Goal: Task Accomplishment & Management: Manage account settings

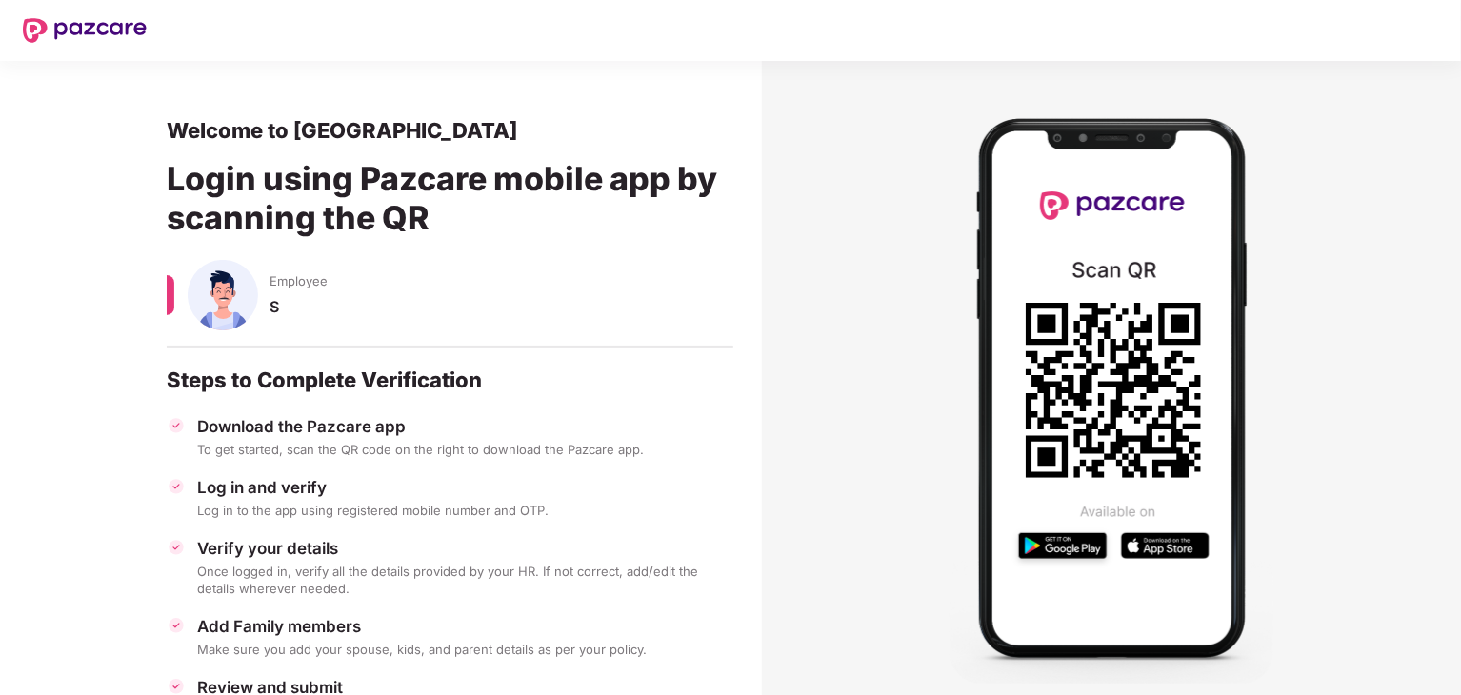
scroll to position [97, 1]
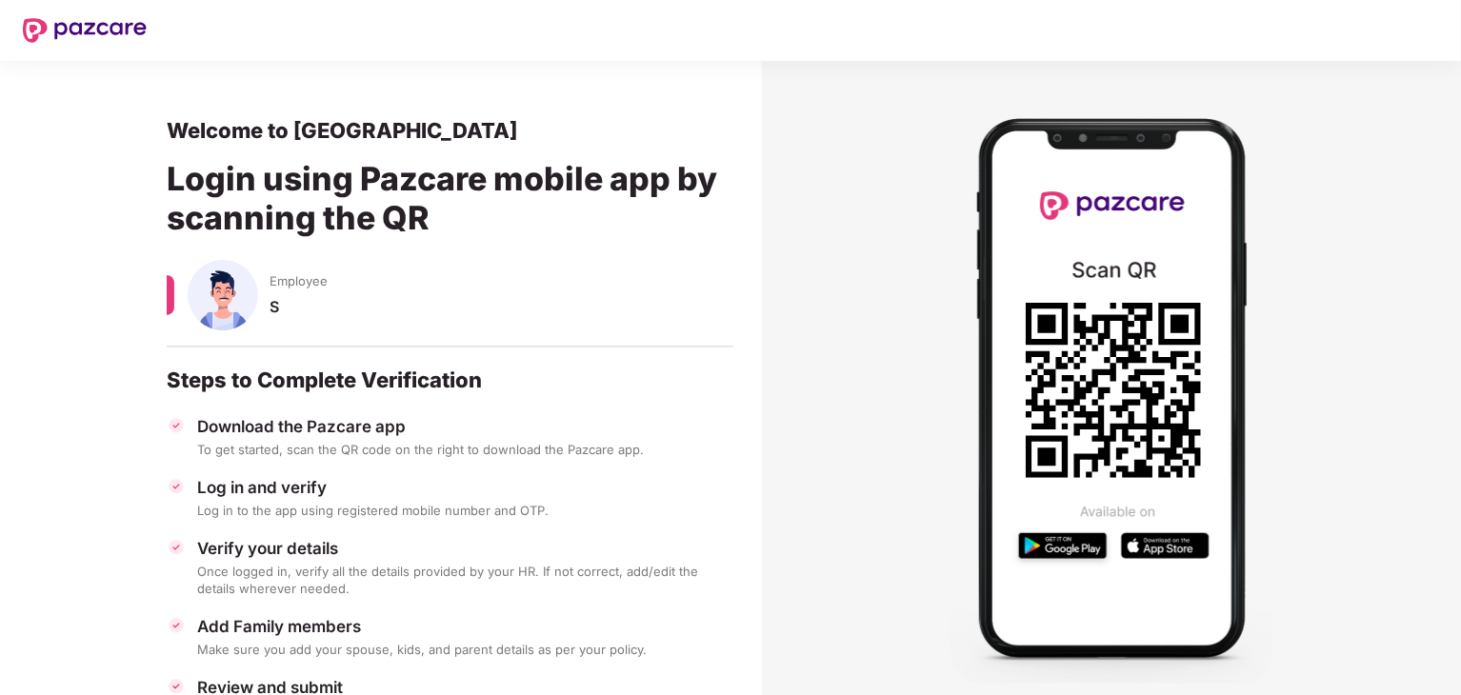
click at [103, 30] on img at bounding box center [85, 30] width 124 height 25
click at [31, 28] on img at bounding box center [85, 30] width 124 height 25
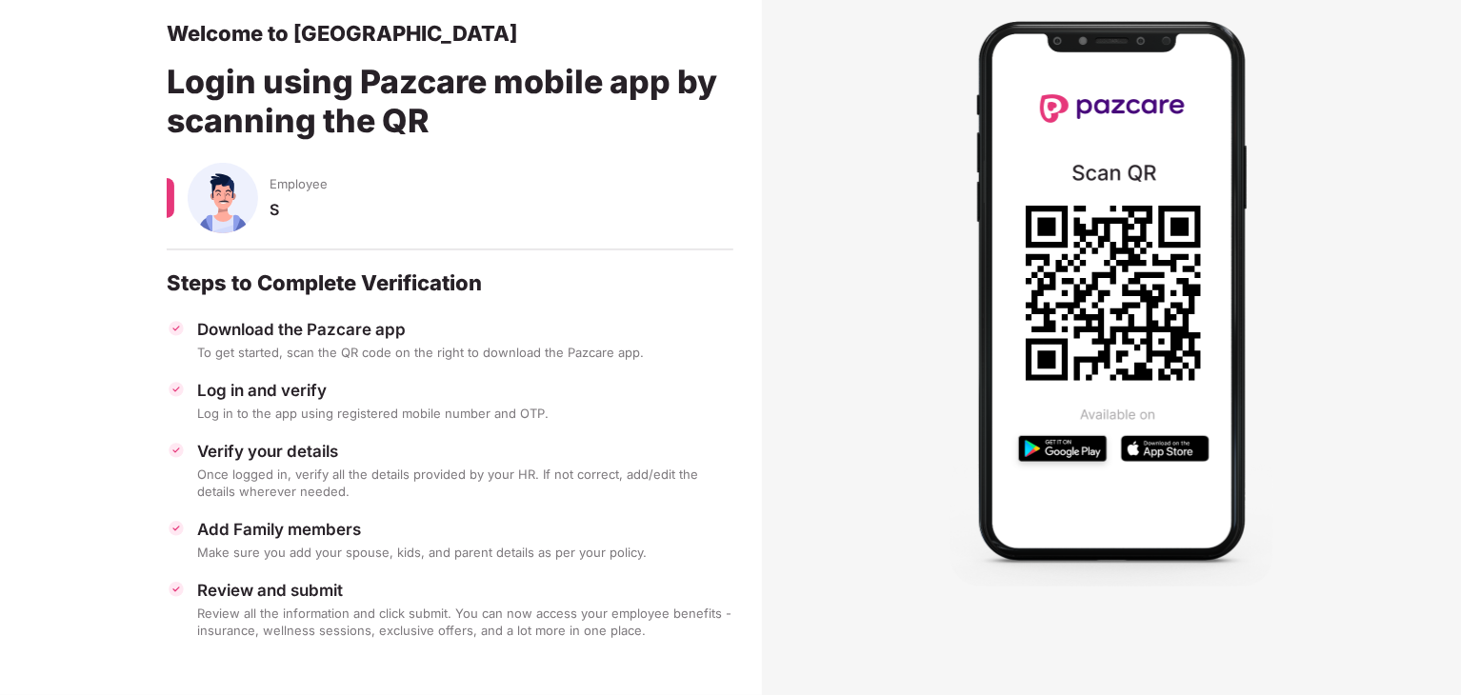
scroll to position [97, 0]
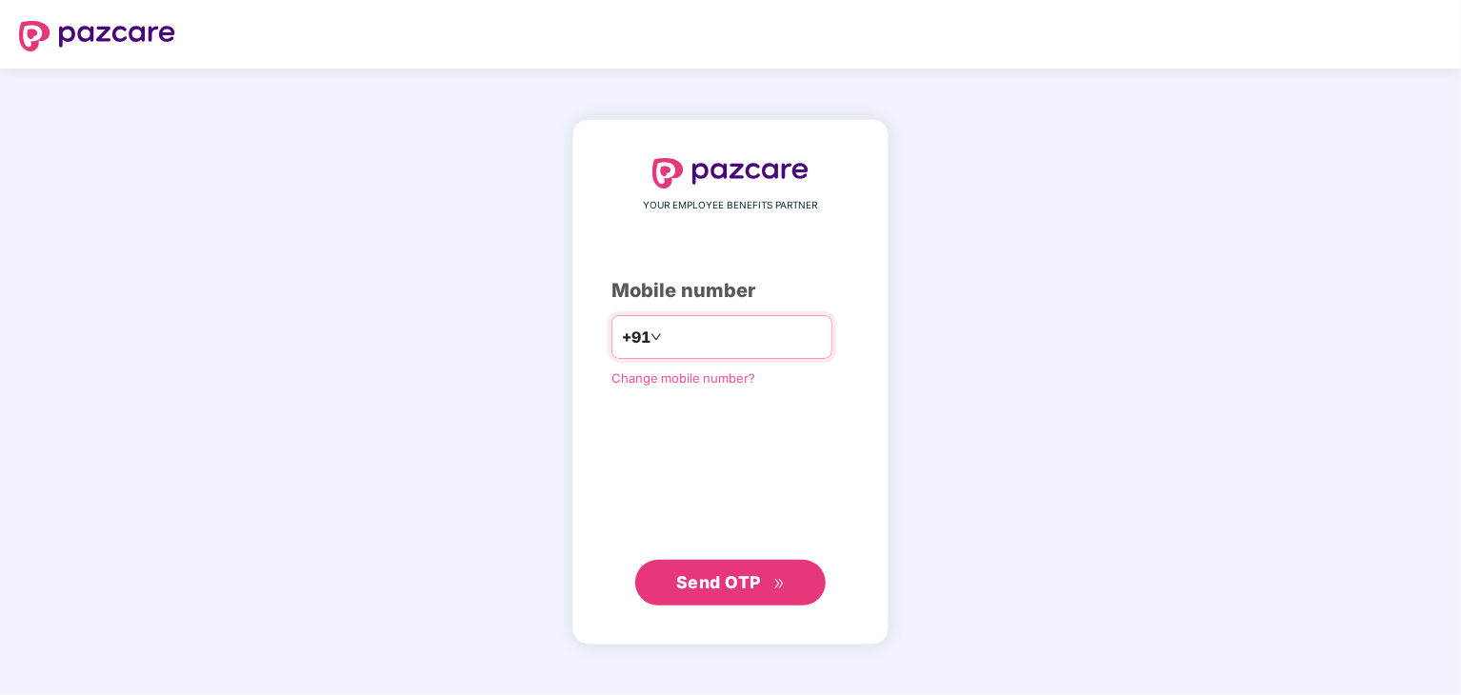
click at [705, 341] on input "number" at bounding box center [744, 337] width 156 height 30
type input "**********"
click at [737, 575] on span "Send OTP" at bounding box center [718, 581] width 85 height 20
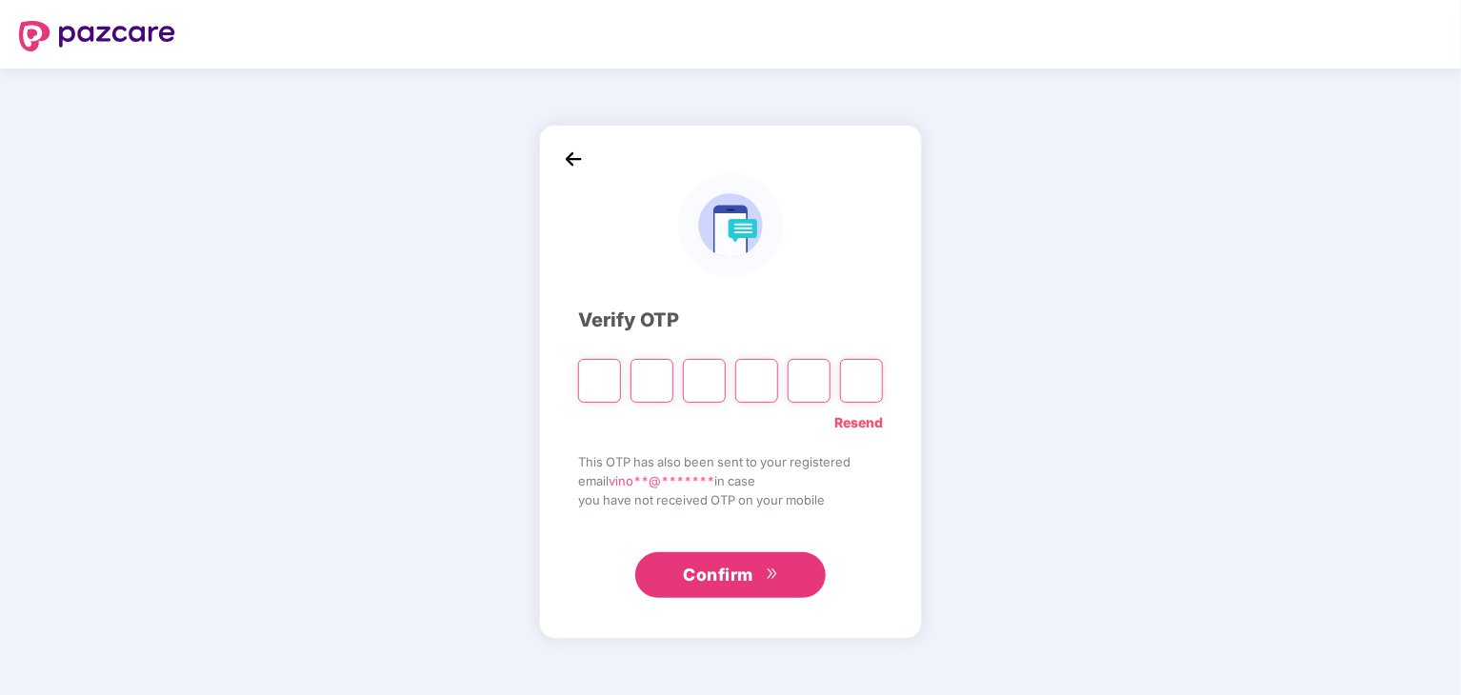
type input "*"
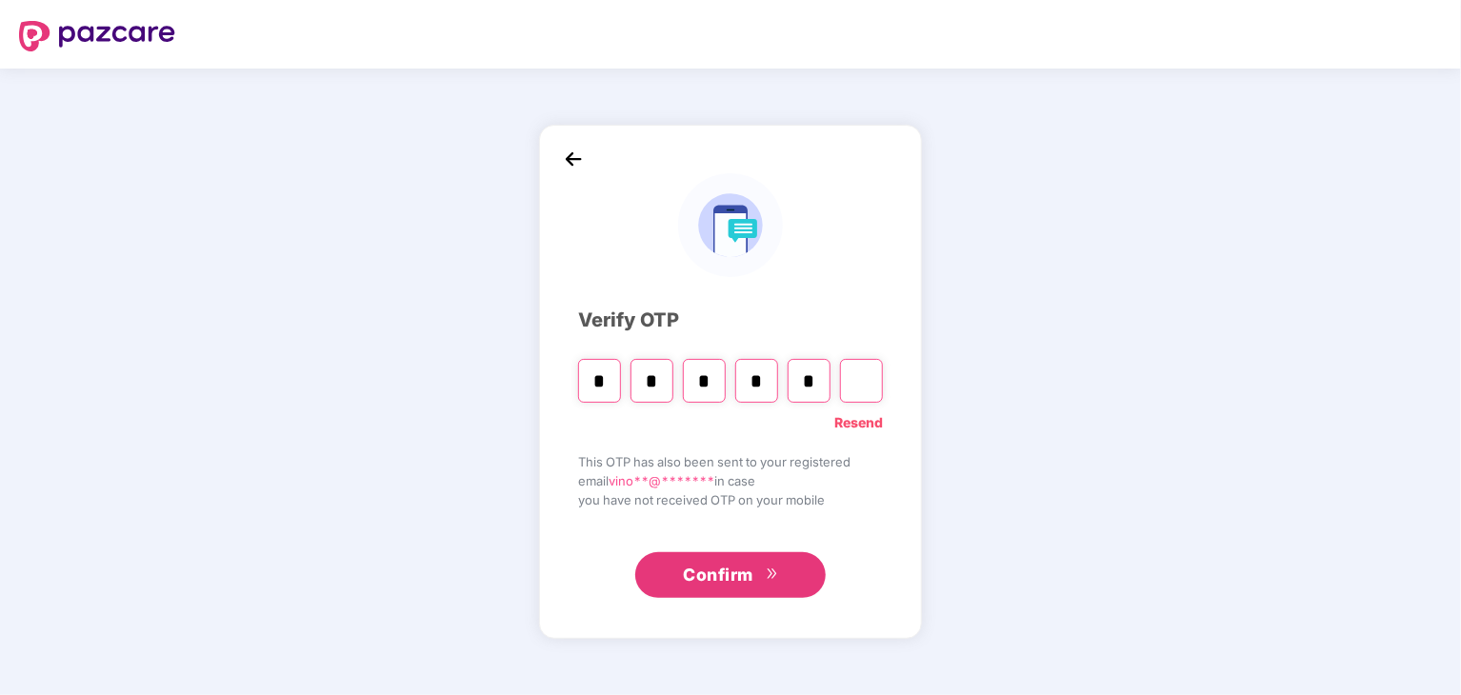
type input "*"
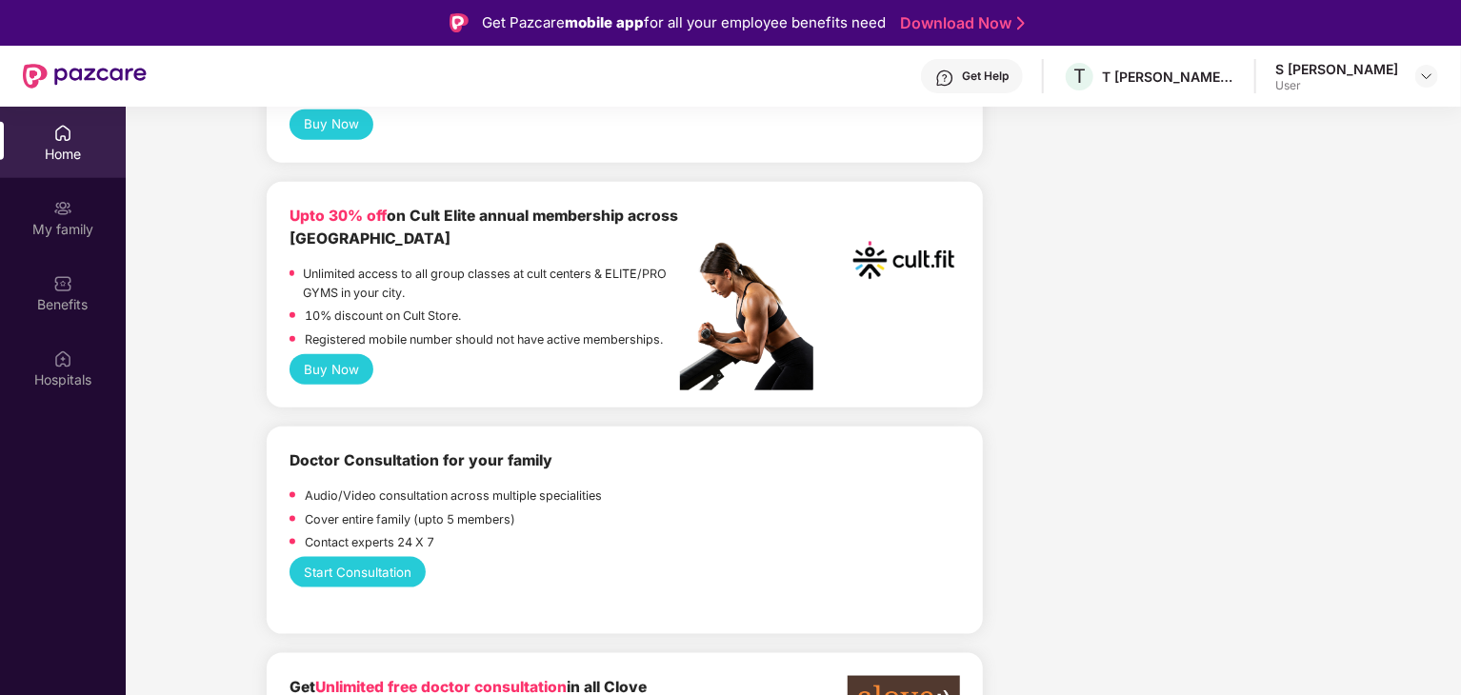
scroll to position [1181, 0]
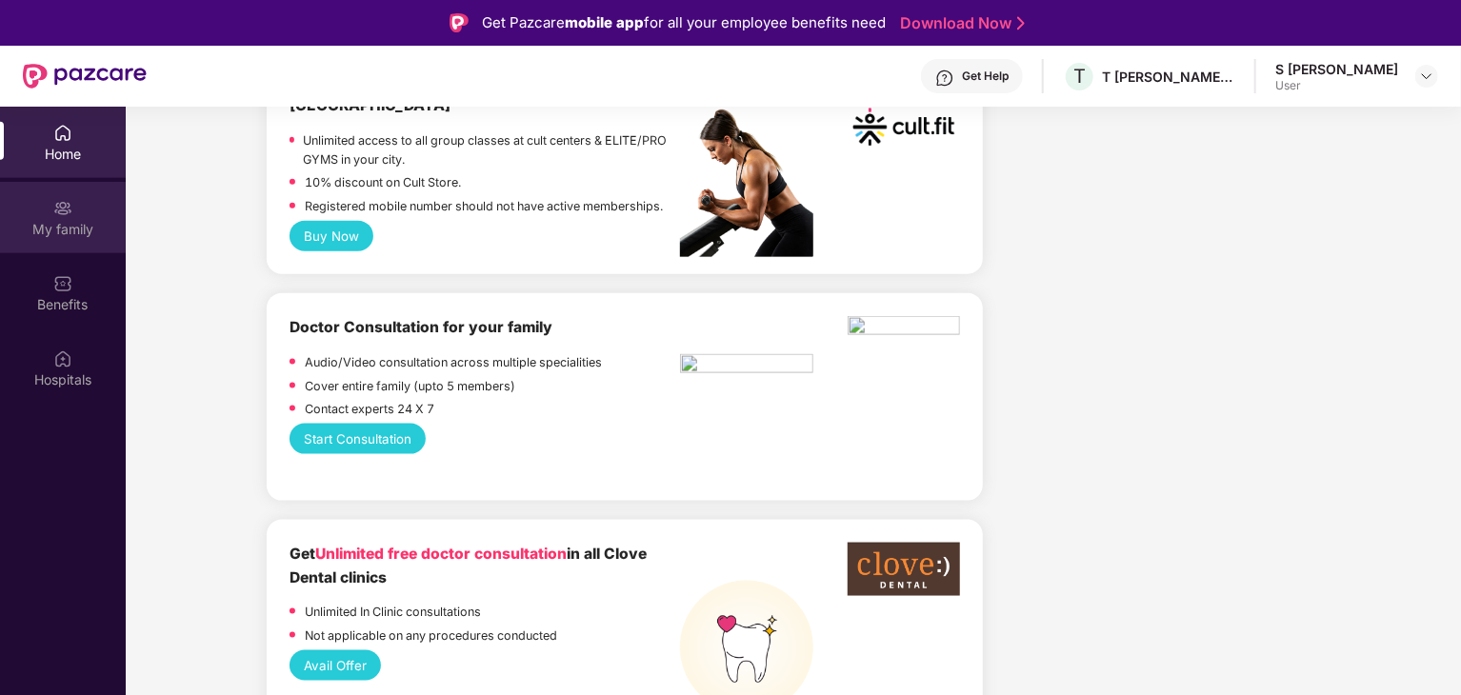
click at [80, 246] on div "My family" at bounding box center [63, 217] width 126 height 71
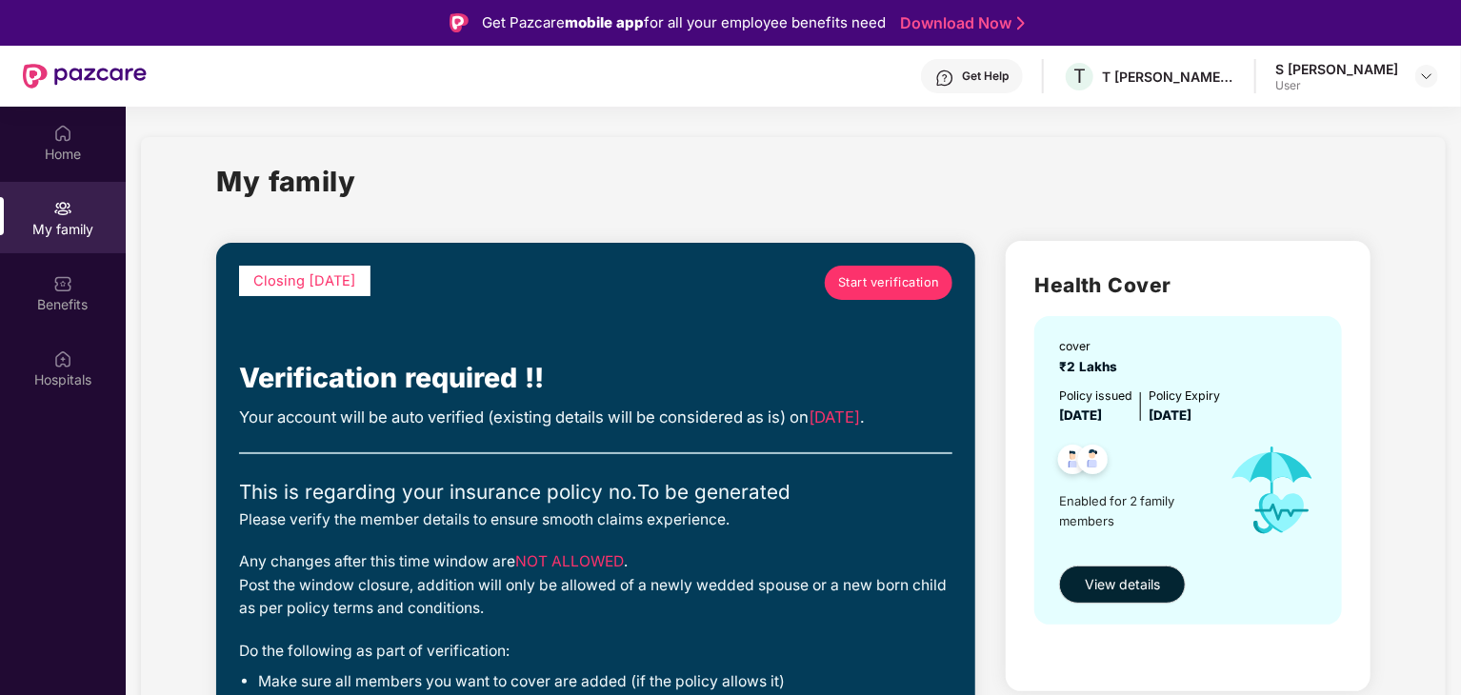
click at [862, 264] on div "Closing in 2 days Start verification Verification required !! Your account will…" at bounding box center [595, 506] width 759 height 526
click at [863, 277] on span "Start verification" at bounding box center [889, 282] width 102 height 19
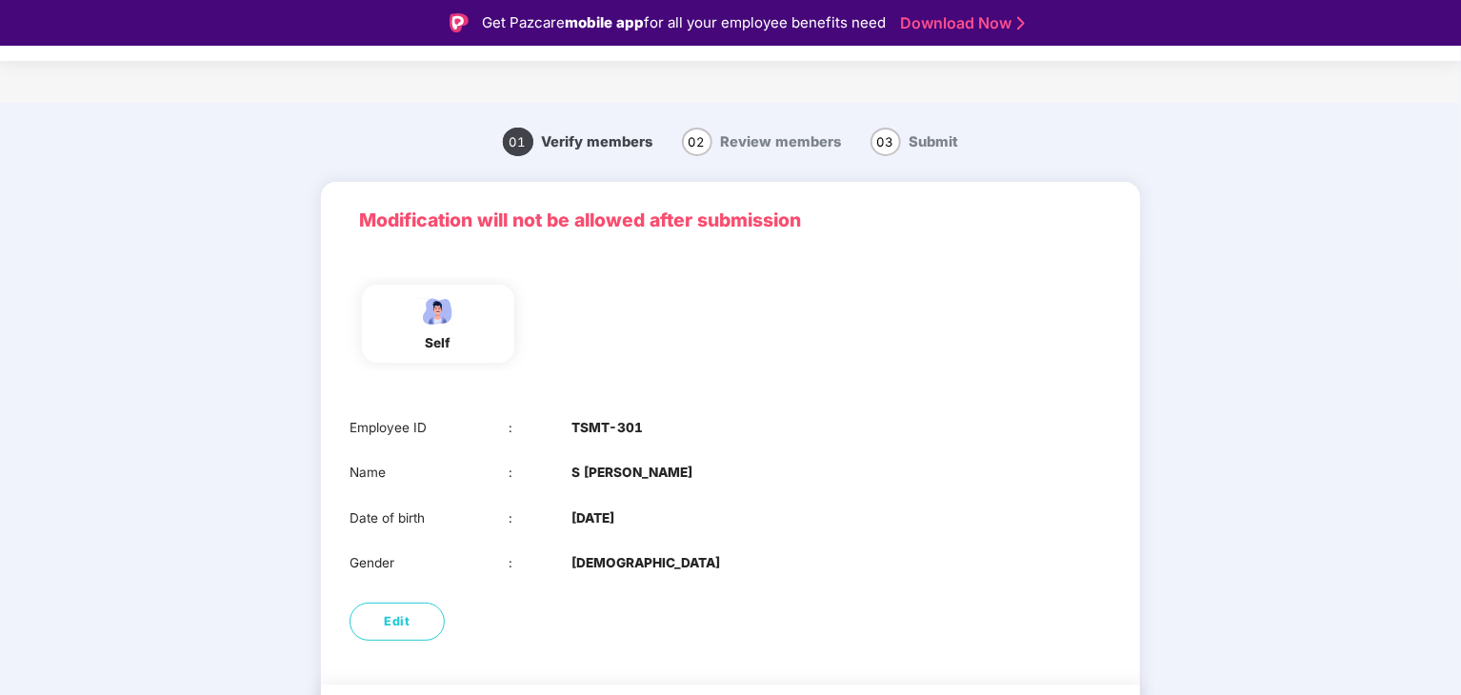
scroll to position [64, 0]
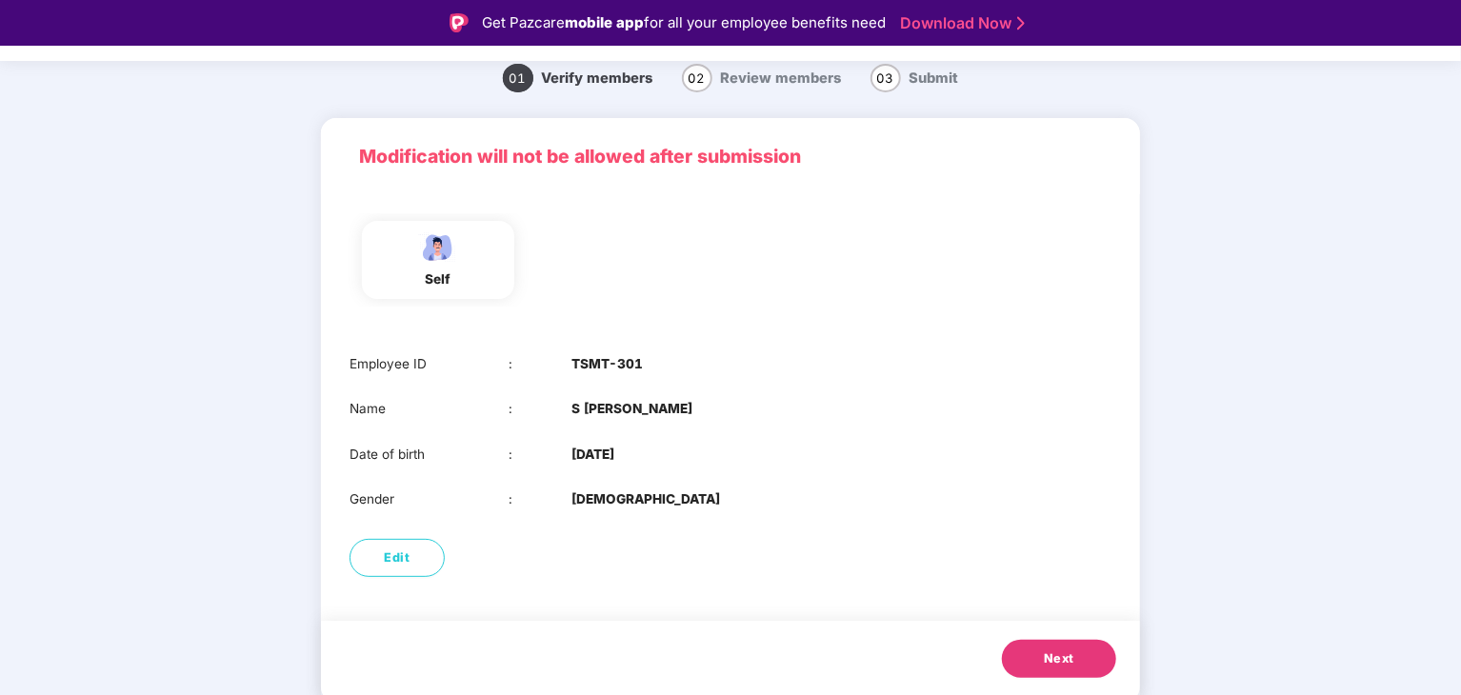
click at [1064, 655] on span "Next" at bounding box center [1059, 658] width 30 height 19
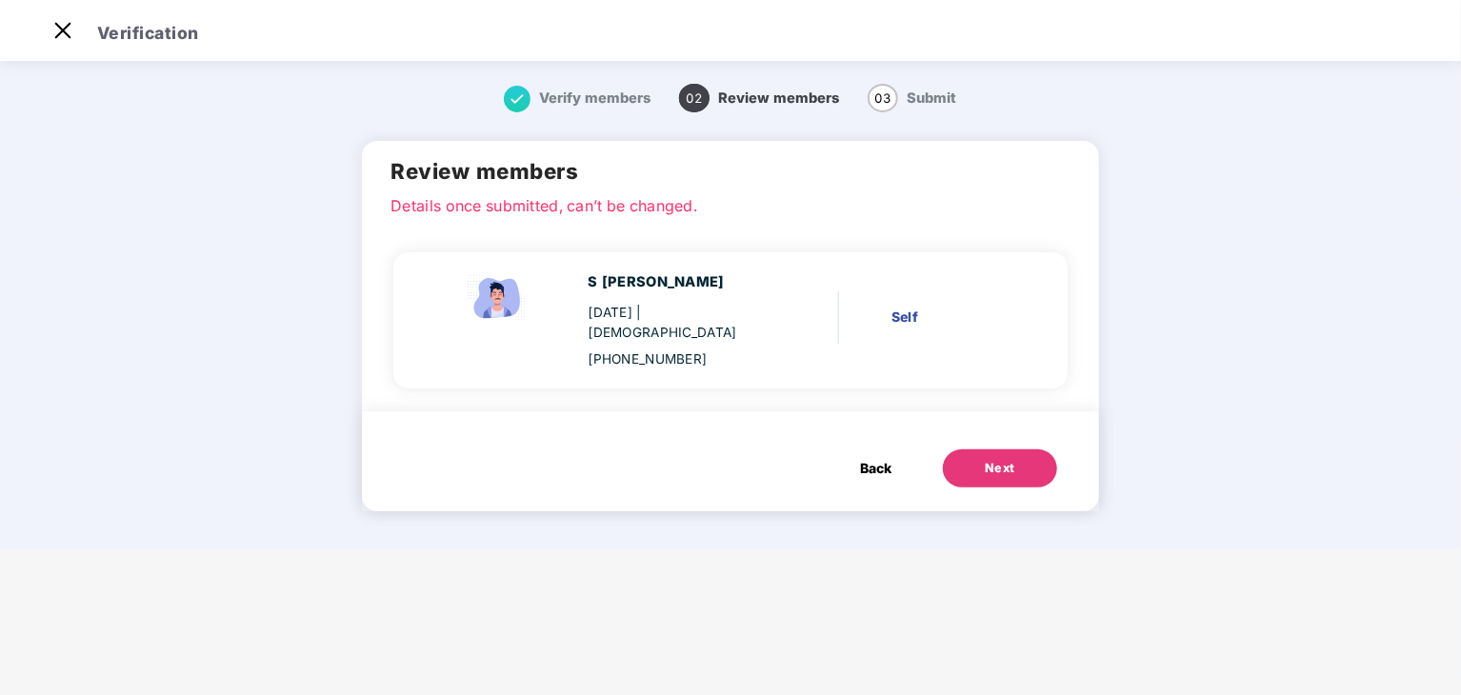
click at [990, 459] on div "Next" at bounding box center [1000, 468] width 30 height 19
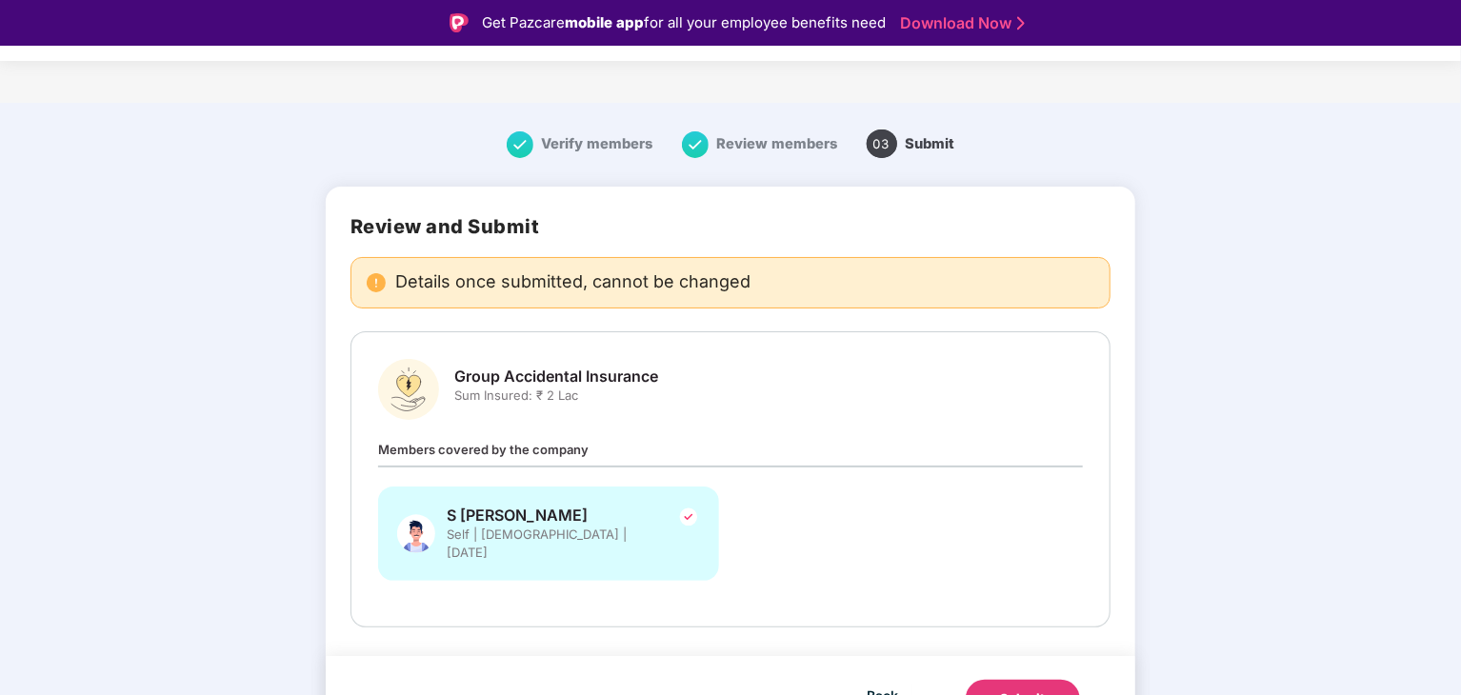
scroll to position [20, 0]
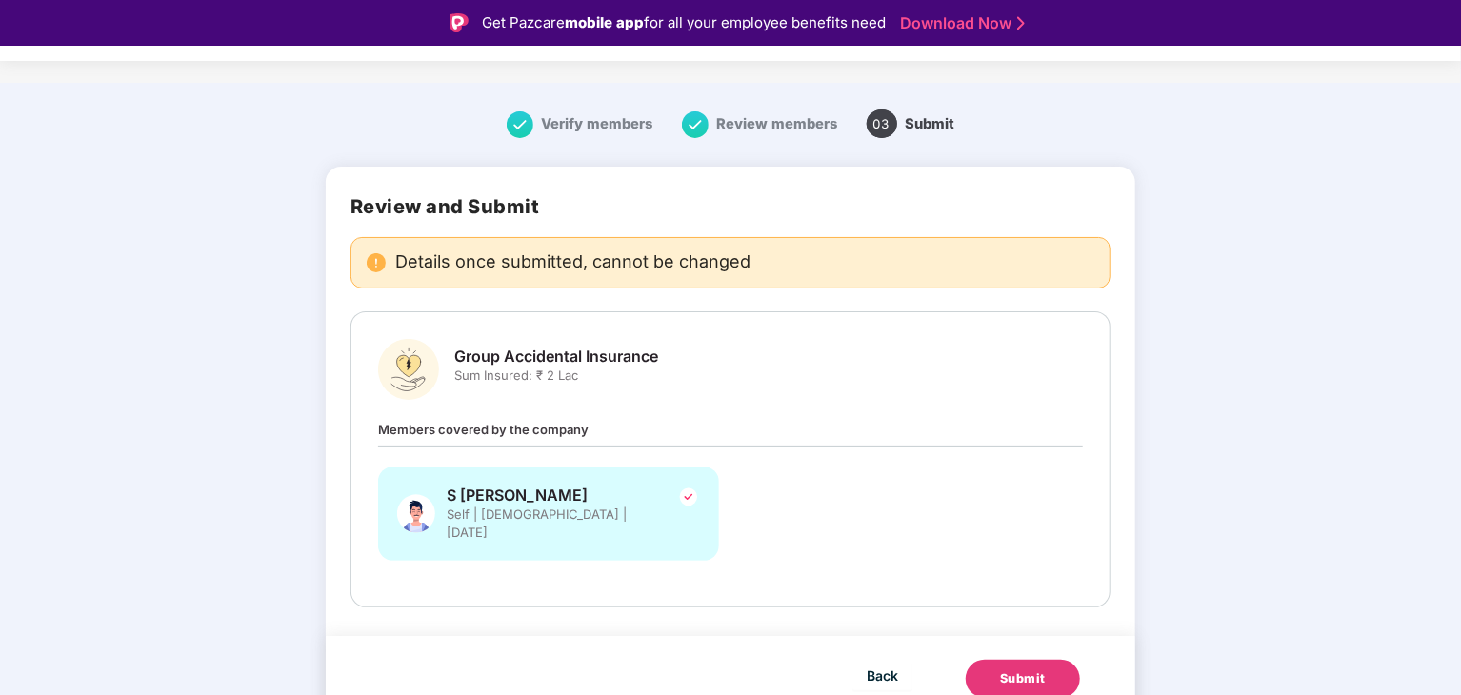
click at [990, 660] on button "Submit" at bounding box center [1023, 679] width 114 height 38
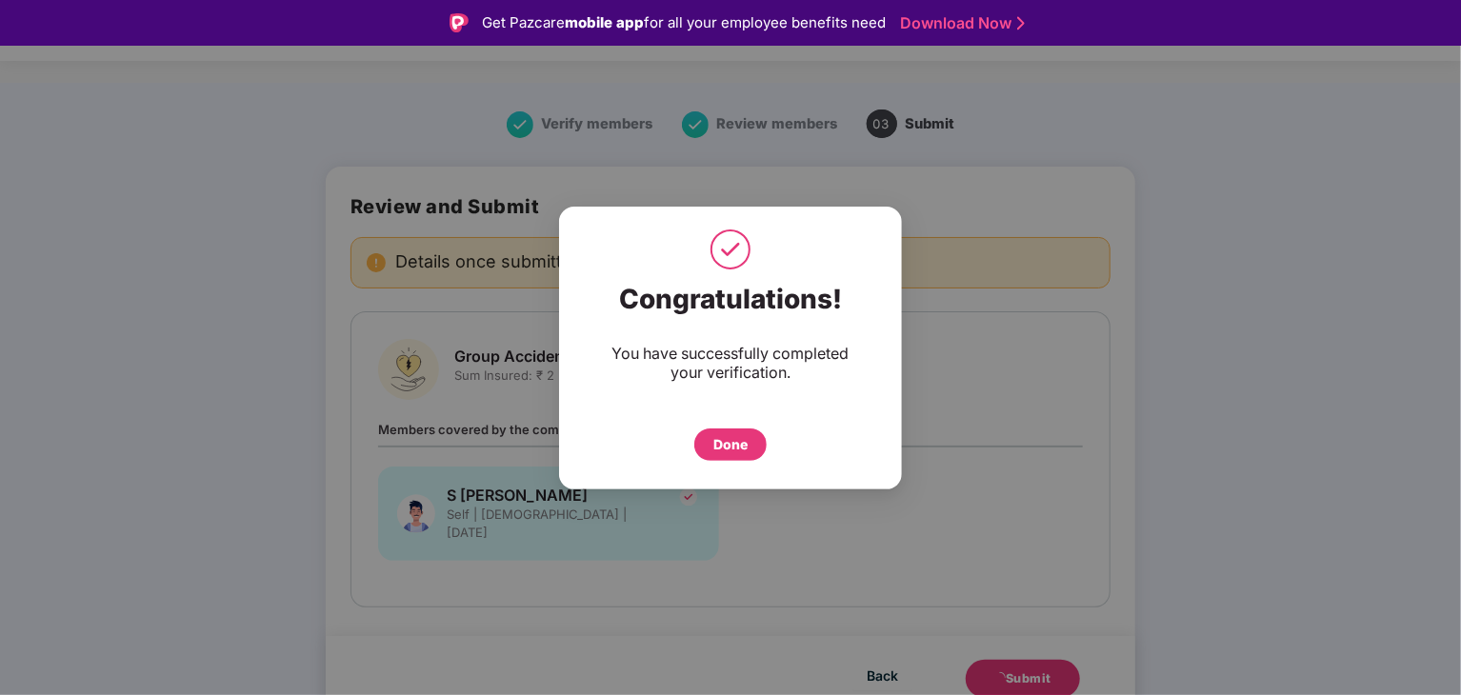
click at [721, 434] on div "Done" at bounding box center [730, 444] width 34 height 21
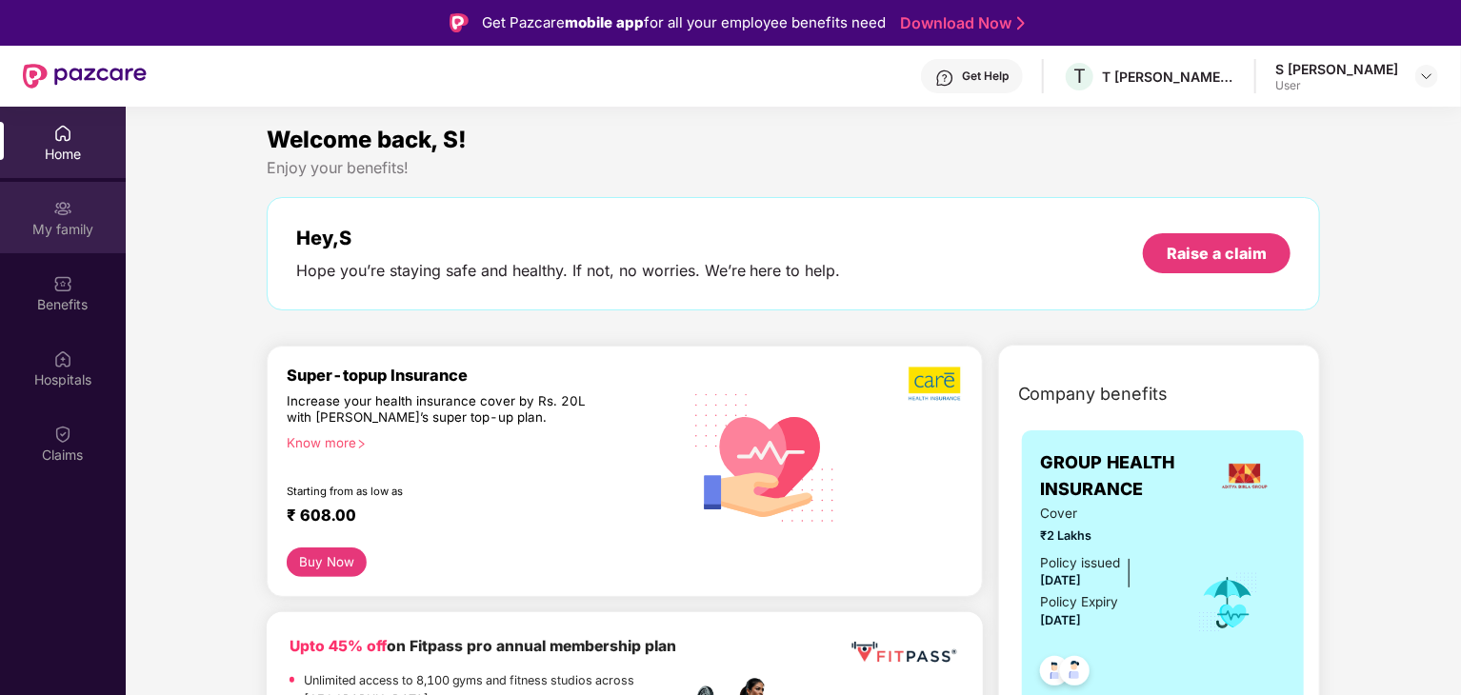
click at [84, 223] on div "My family" at bounding box center [63, 229] width 126 height 19
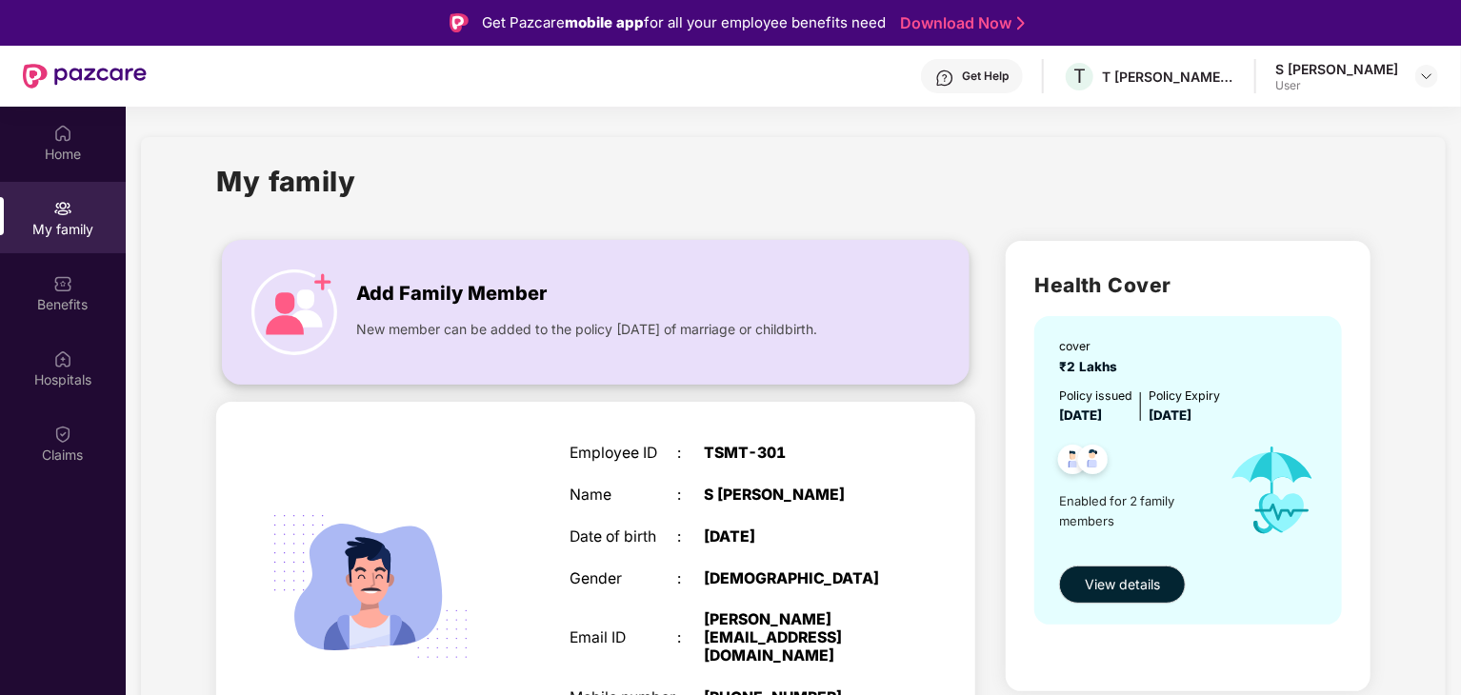
click at [495, 344] on div "Add Family Member New member can be added to the policy within 30 days of marri…" at bounding box center [596, 312] width 746 height 105
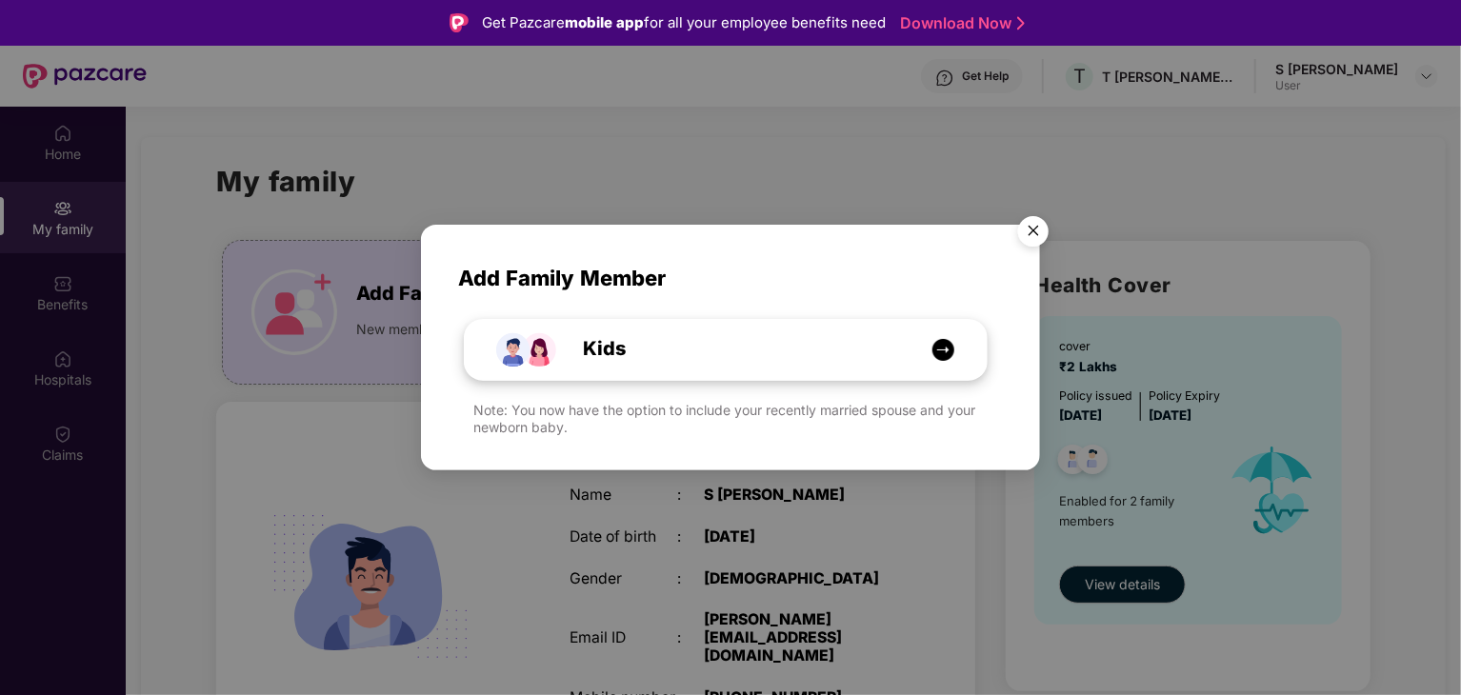
click at [939, 351] on img at bounding box center [943, 350] width 24 height 24
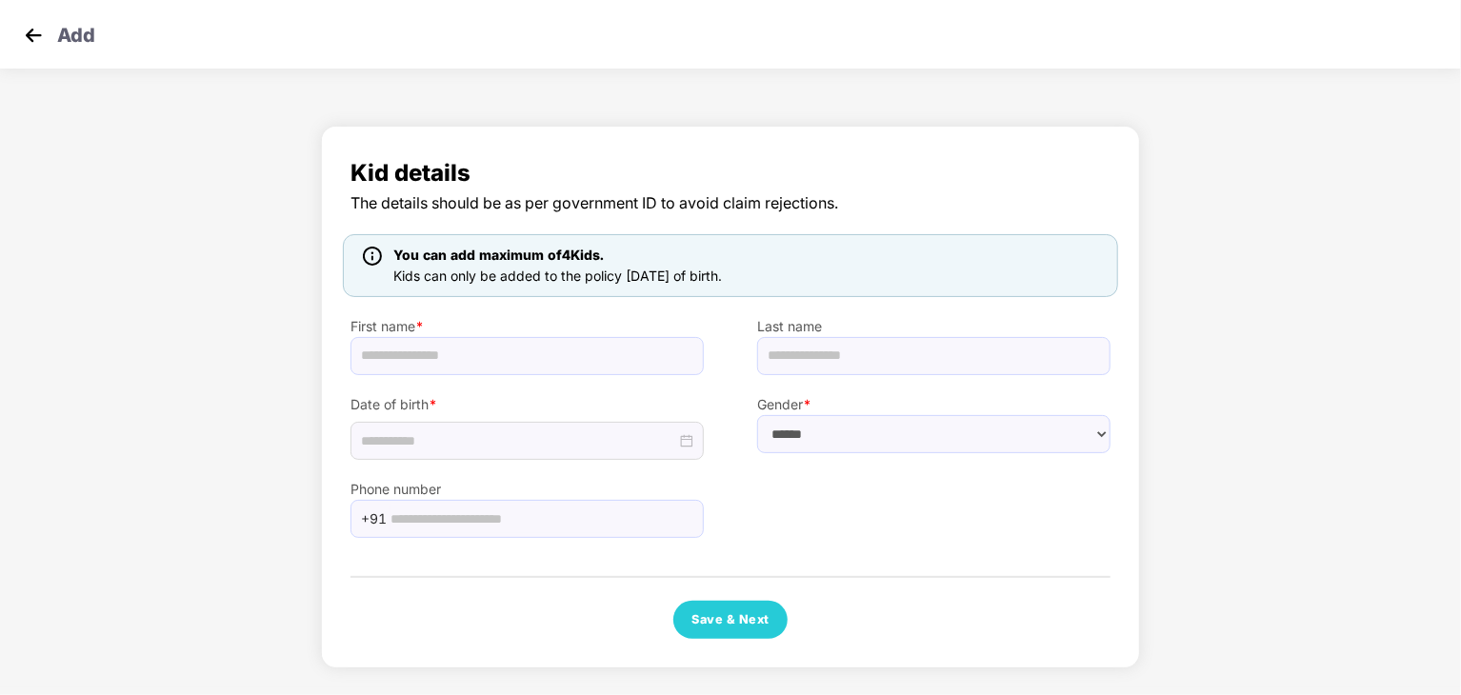
click at [42, 32] on img at bounding box center [33, 35] width 29 height 29
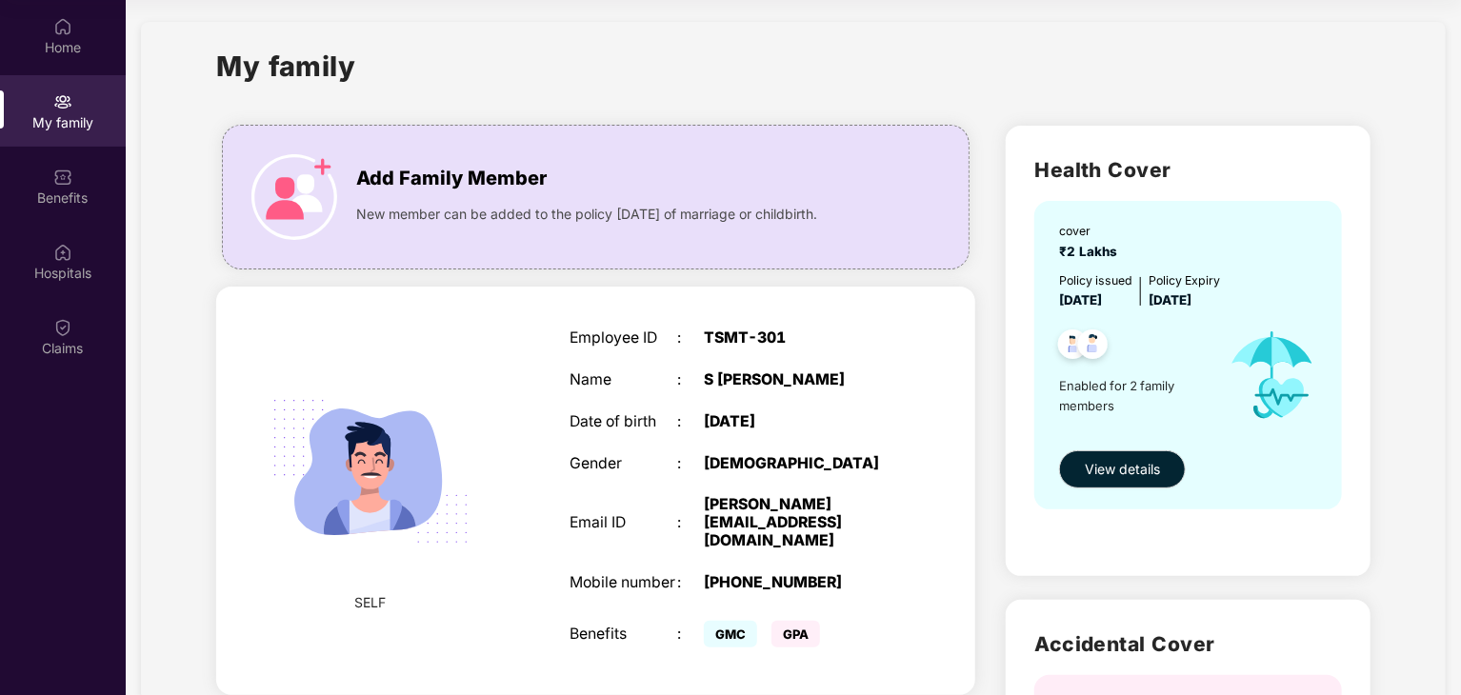
scroll to position [8, 0]
click at [1132, 469] on span "View details" at bounding box center [1122, 470] width 75 height 21
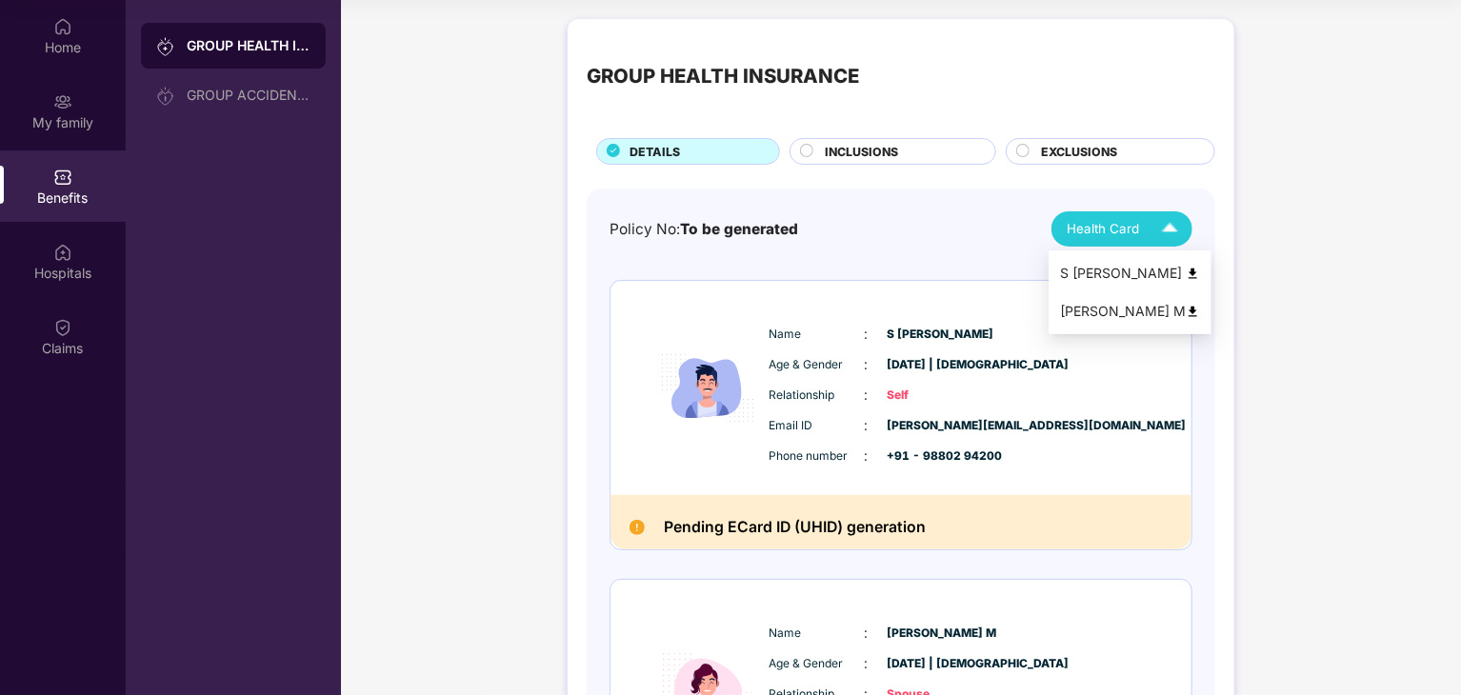
click at [1134, 237] on span "Health Card" at bounding box center [1103, 229] width 72 height 20
click at [1186, 272] on img at bounding box center [1193, 274] width 14 height 14
click at [840, 152] on span "INCLUSIONS" at bounding box center [861, 152] width 73 height 18
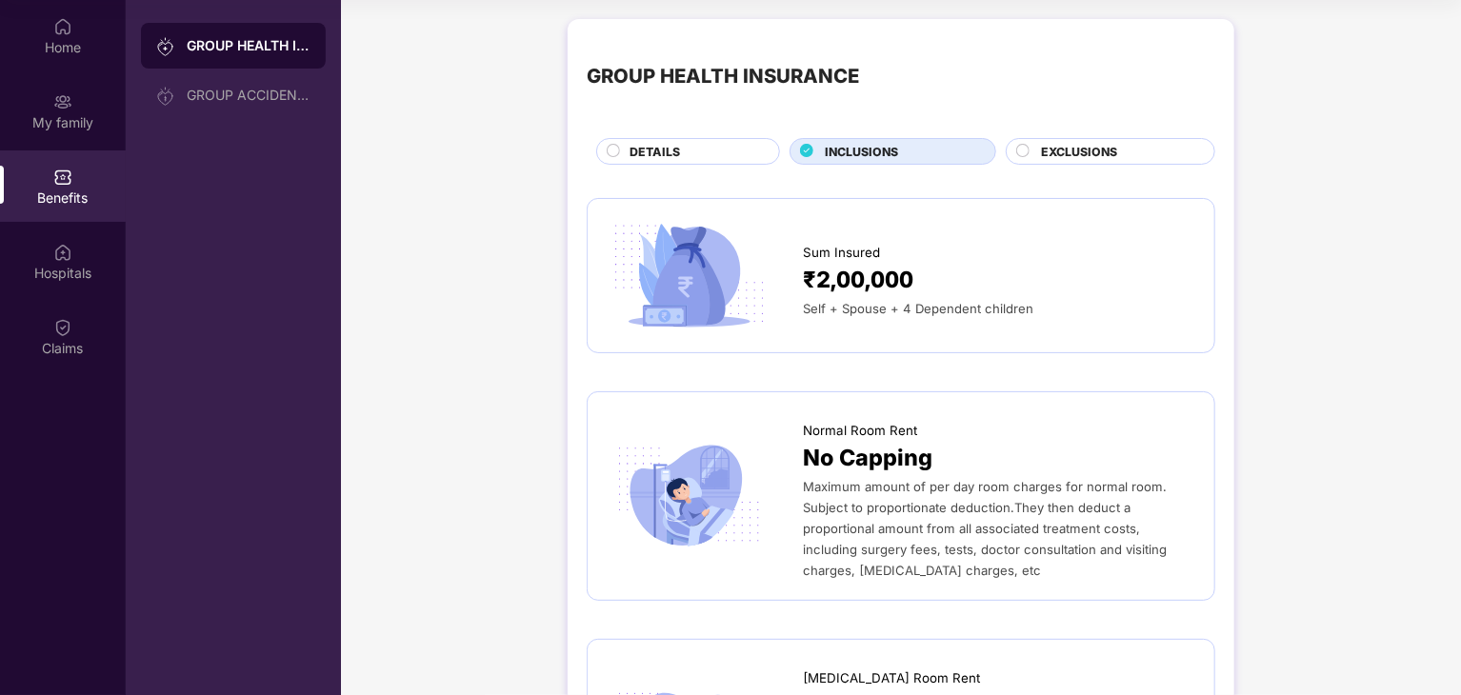
click at [1021, 151] on circle at bounding box center [1023, 151] width 12 height 12
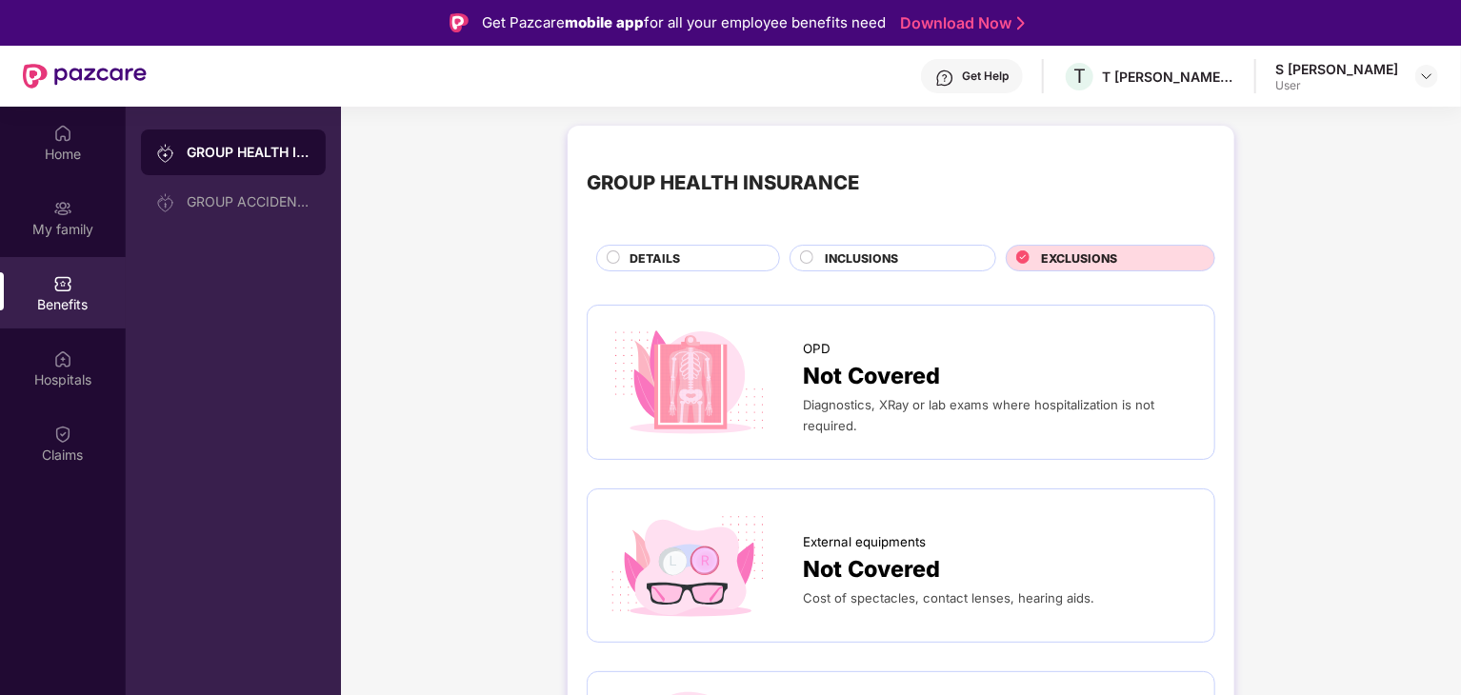
click at [879, 254] on span "INCLUSIONS" at bounding box center [861, 258] width 73 height 18
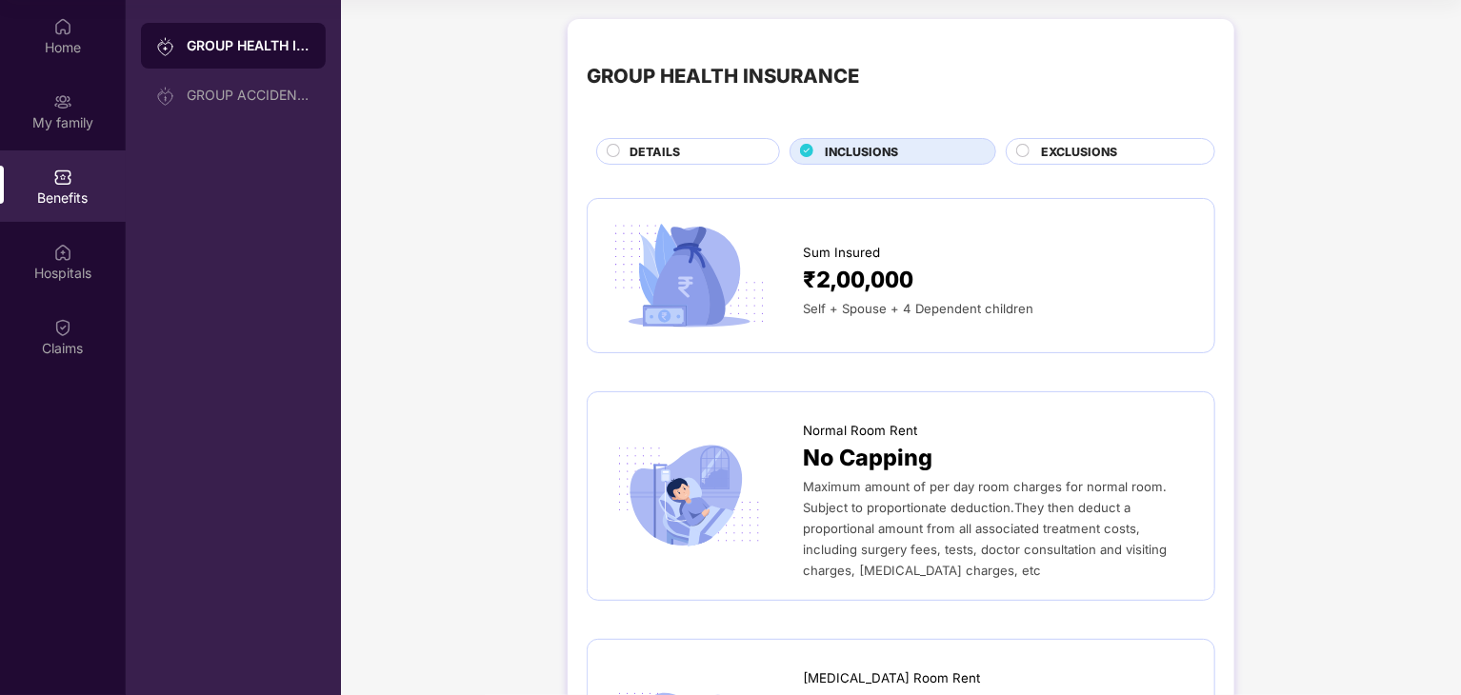
click at [616, 150] on circle at bounding box center [614, 151] width 12 height 12
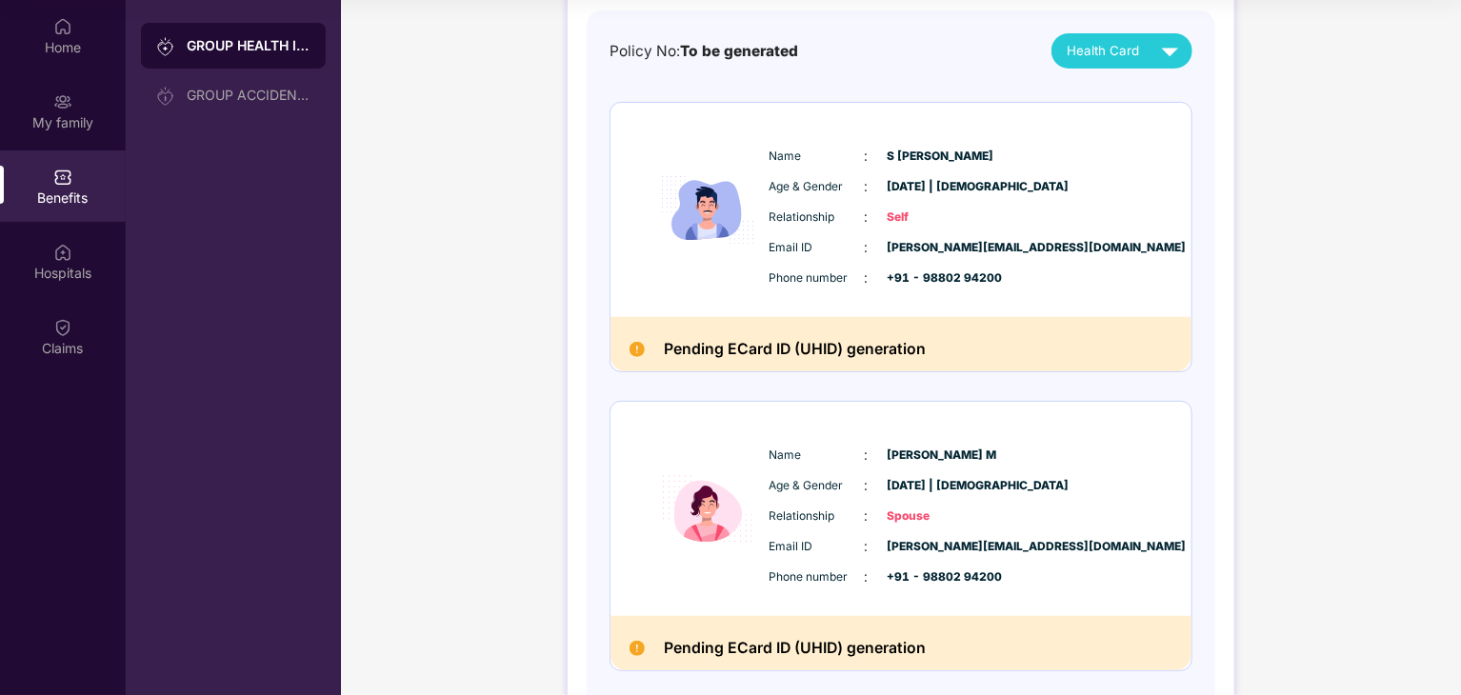
scroll to position [179, 0]
click at [908, 483] on span "31 Jan 1974 | Female" at bounding box center [934, 485] width 95 height 18
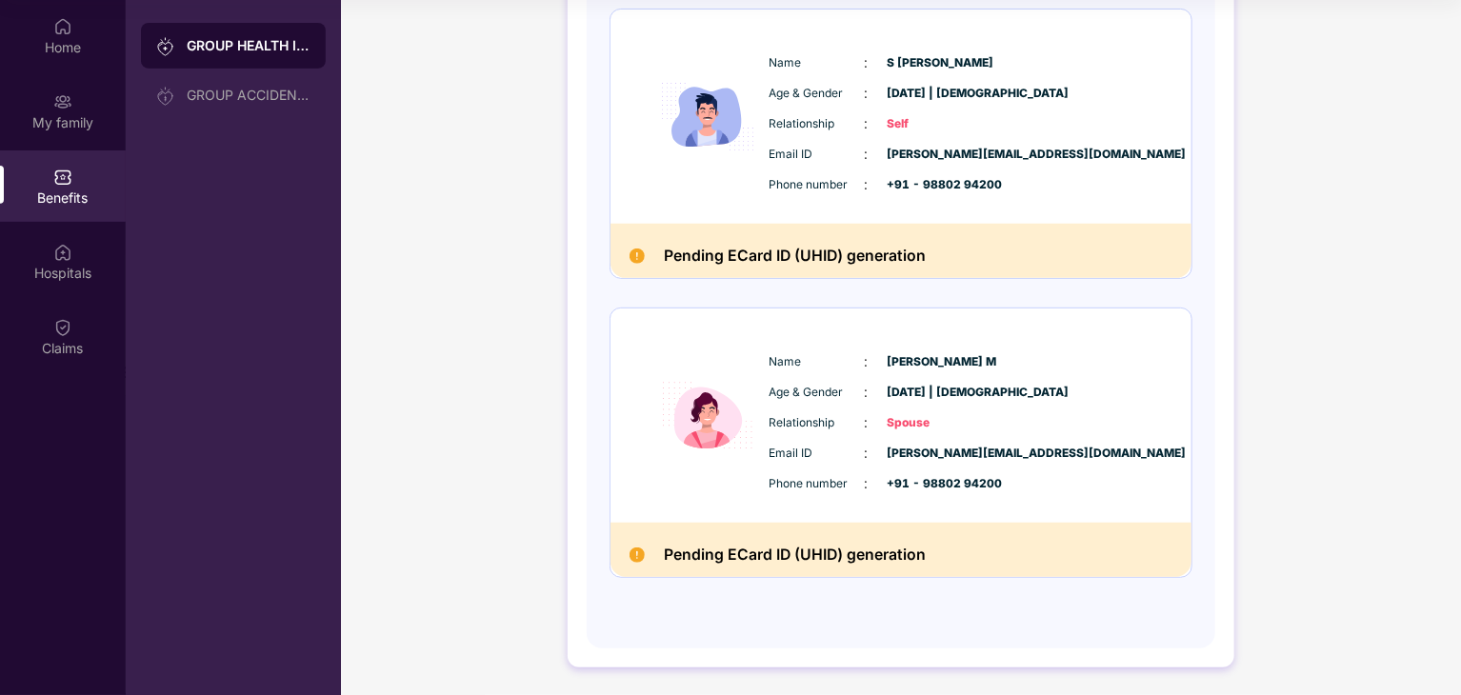
click at [785, 568] on div "Pending ECard ID (UHID) generation" at bounding box center [900, 550] width 581 height 54
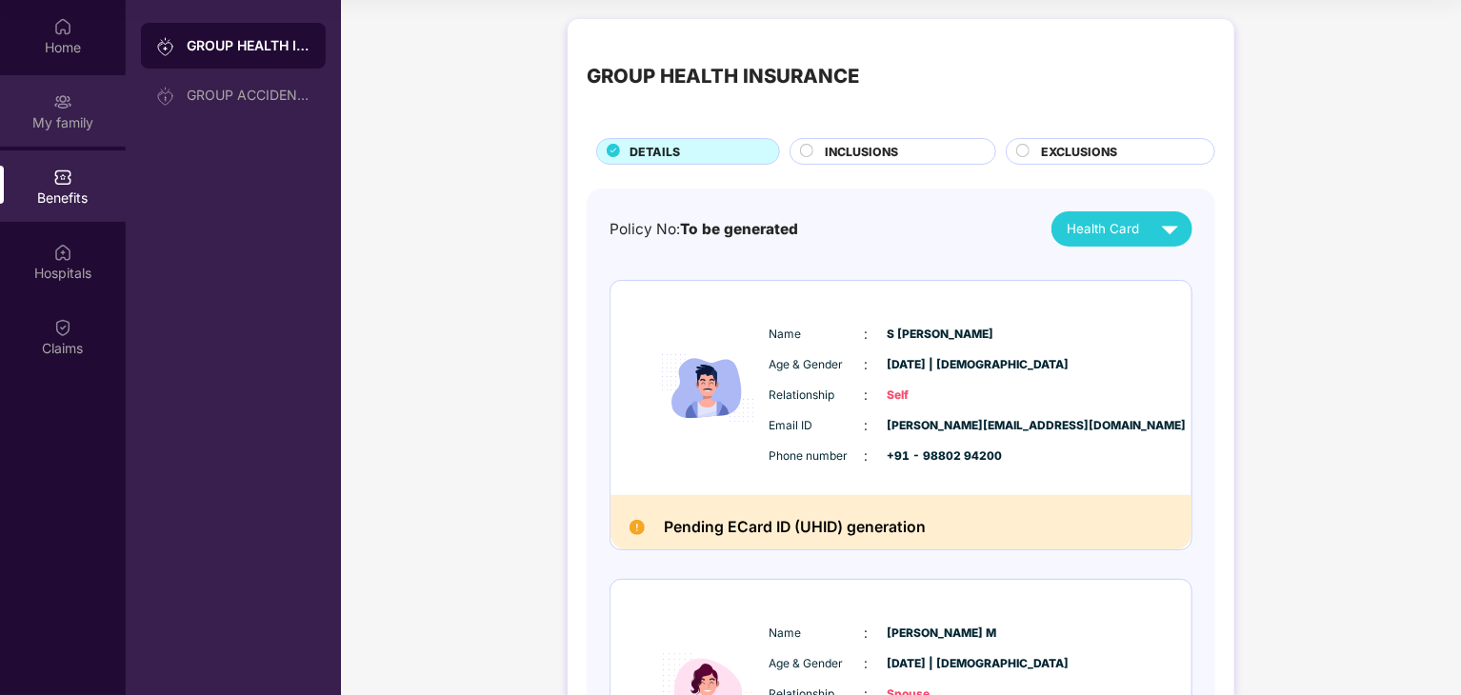
click at [68, 104] on img at bounding box center [62, 101] width 19 height 19
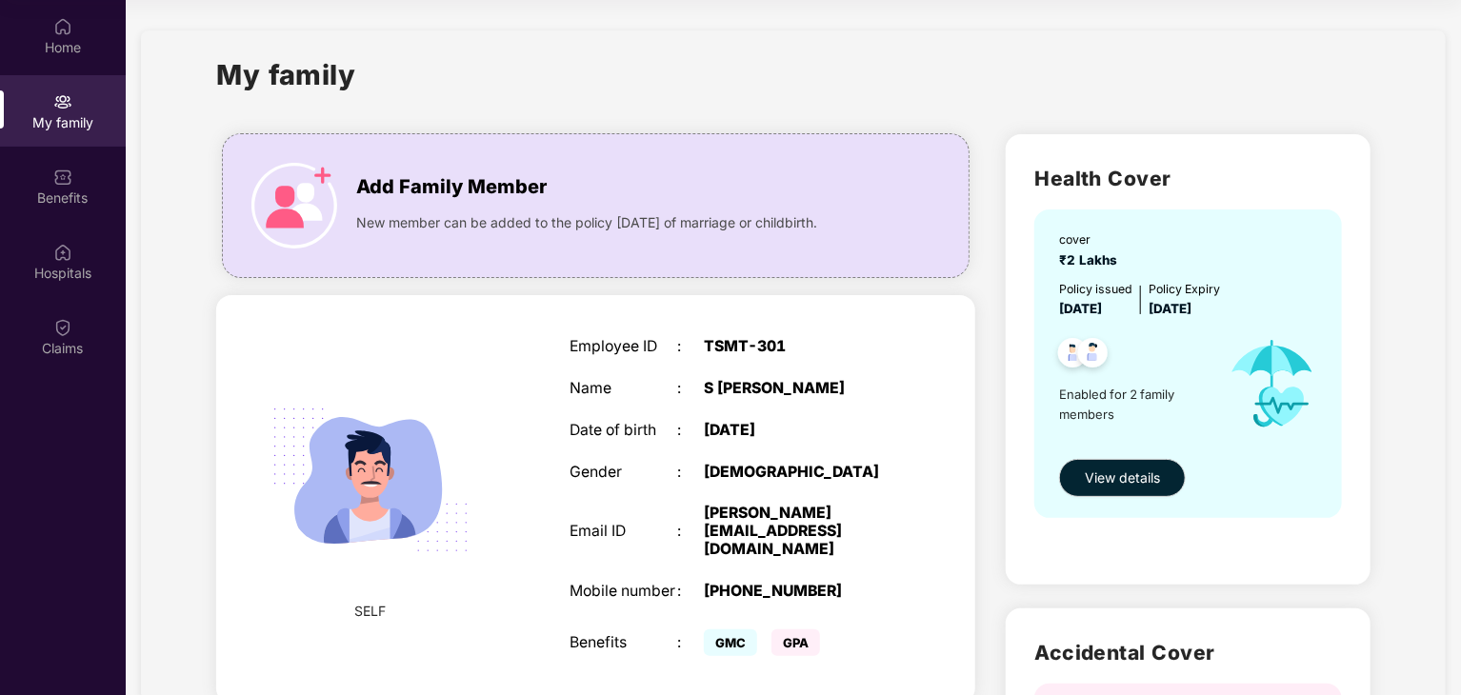
scroll to position [440, 0]
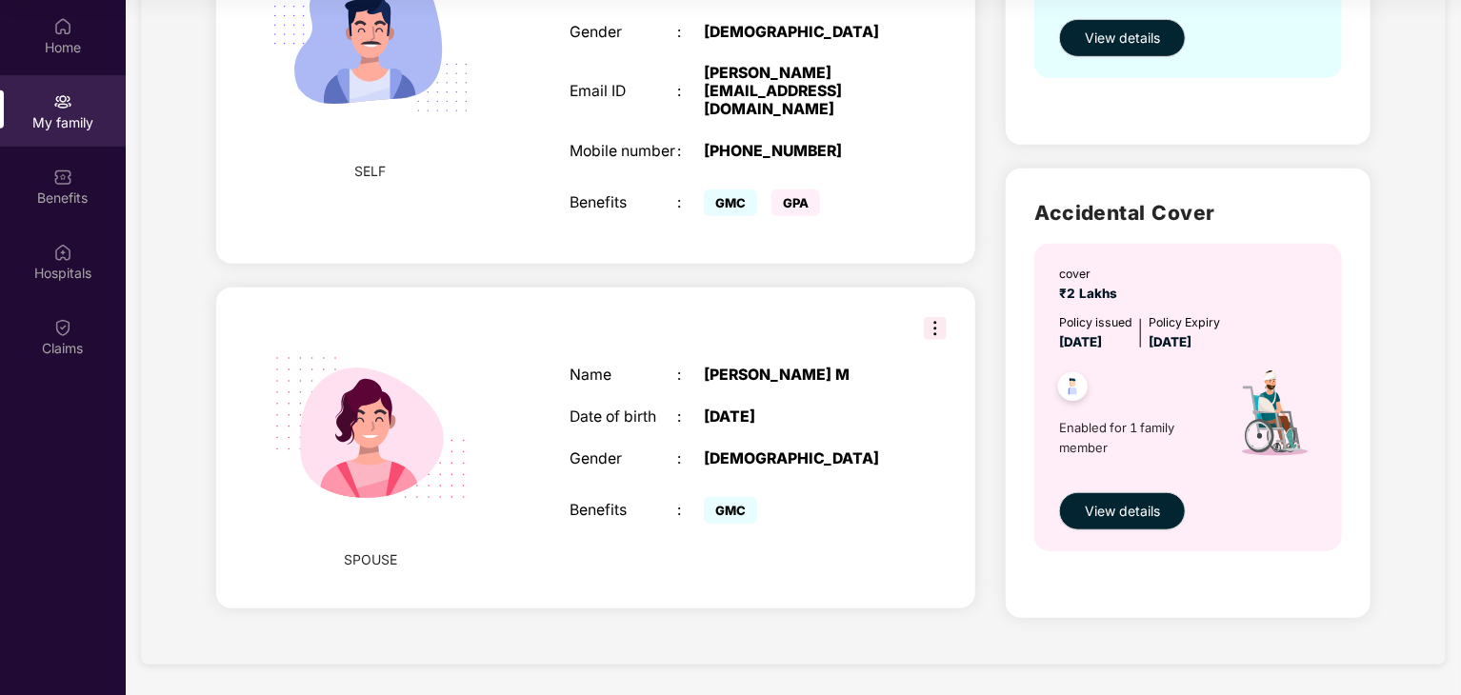
click at [934, 317] on img at bounding box center [935, 328] width 23 height 23
click at [855, 450] on div "FEMALE" at bounding box center [798, 459] width 189 height 18
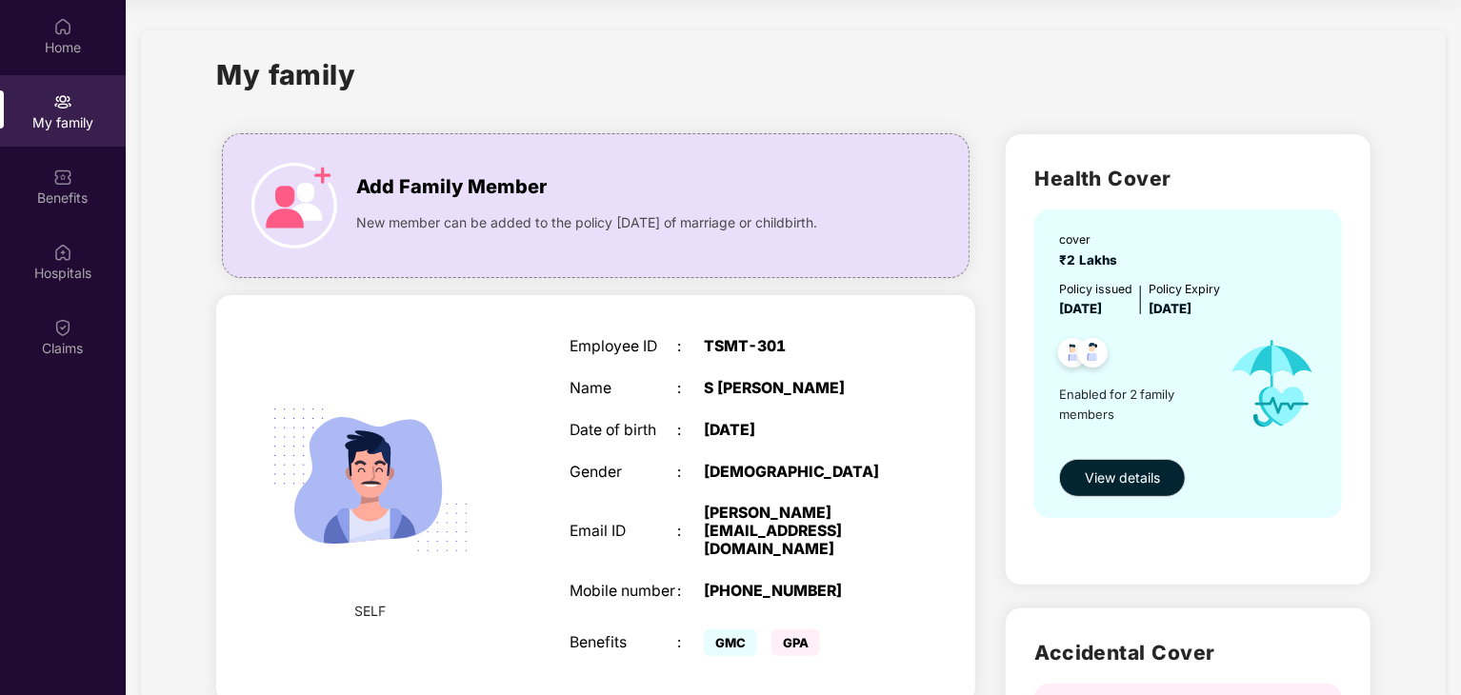
scroll to position [0, 0]
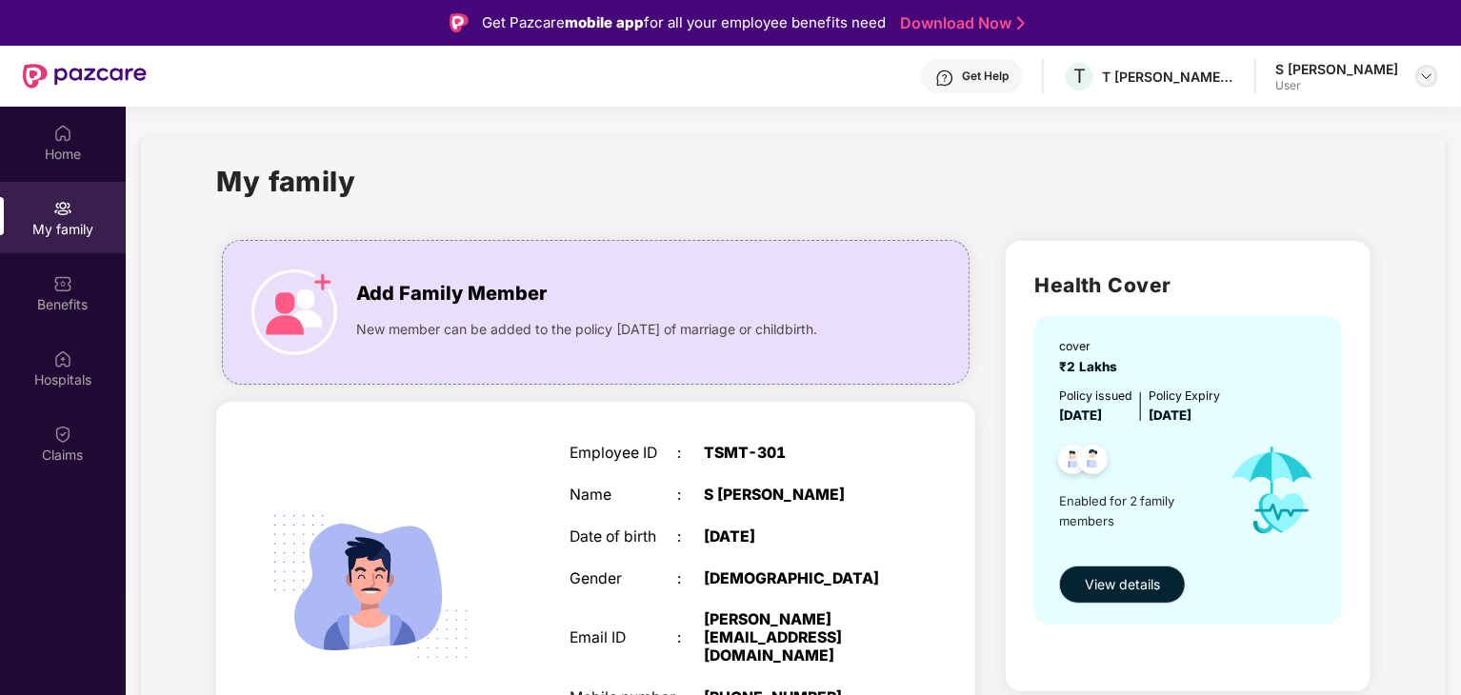
click at [1430, 79] on img at bounding box center [1426, 76] width 15 height 15
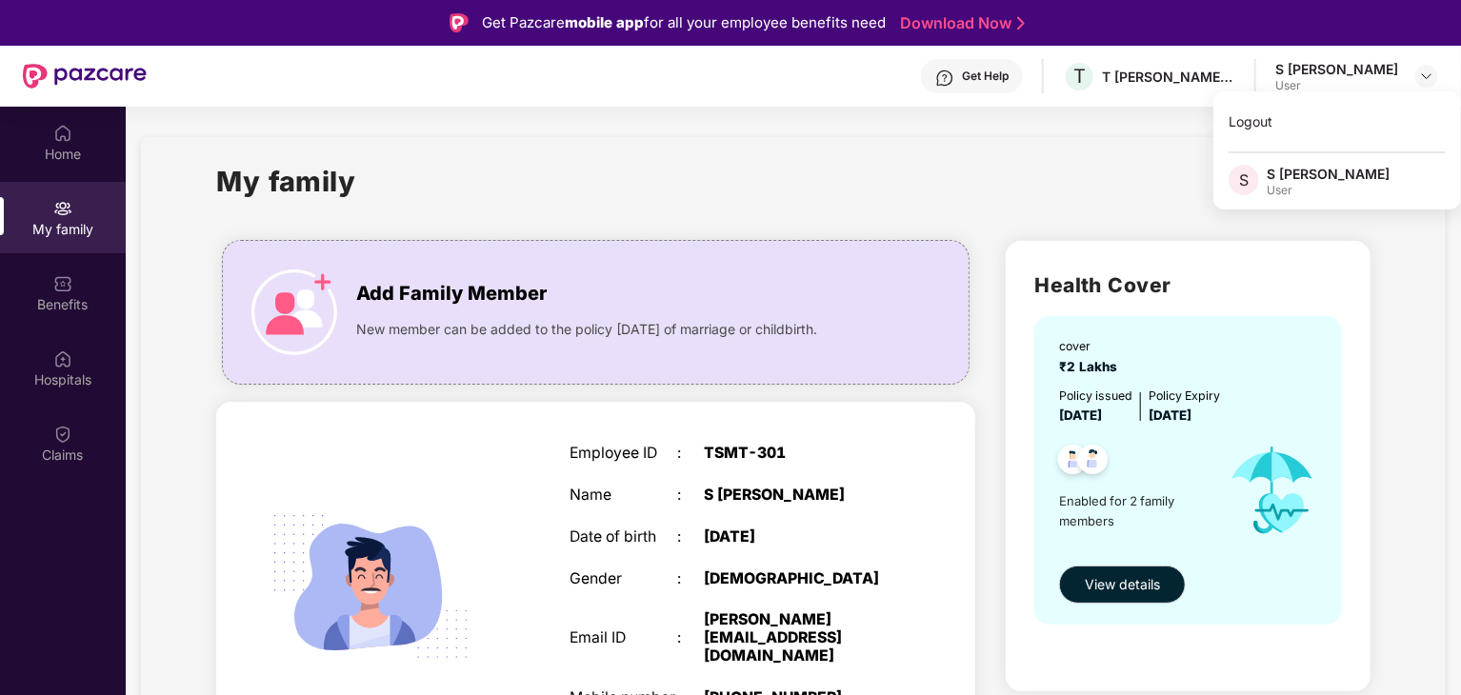
click at [1337, 176] on div "S Vinod Krishnan" at bounding box center [1327, 174] width 123 height 18
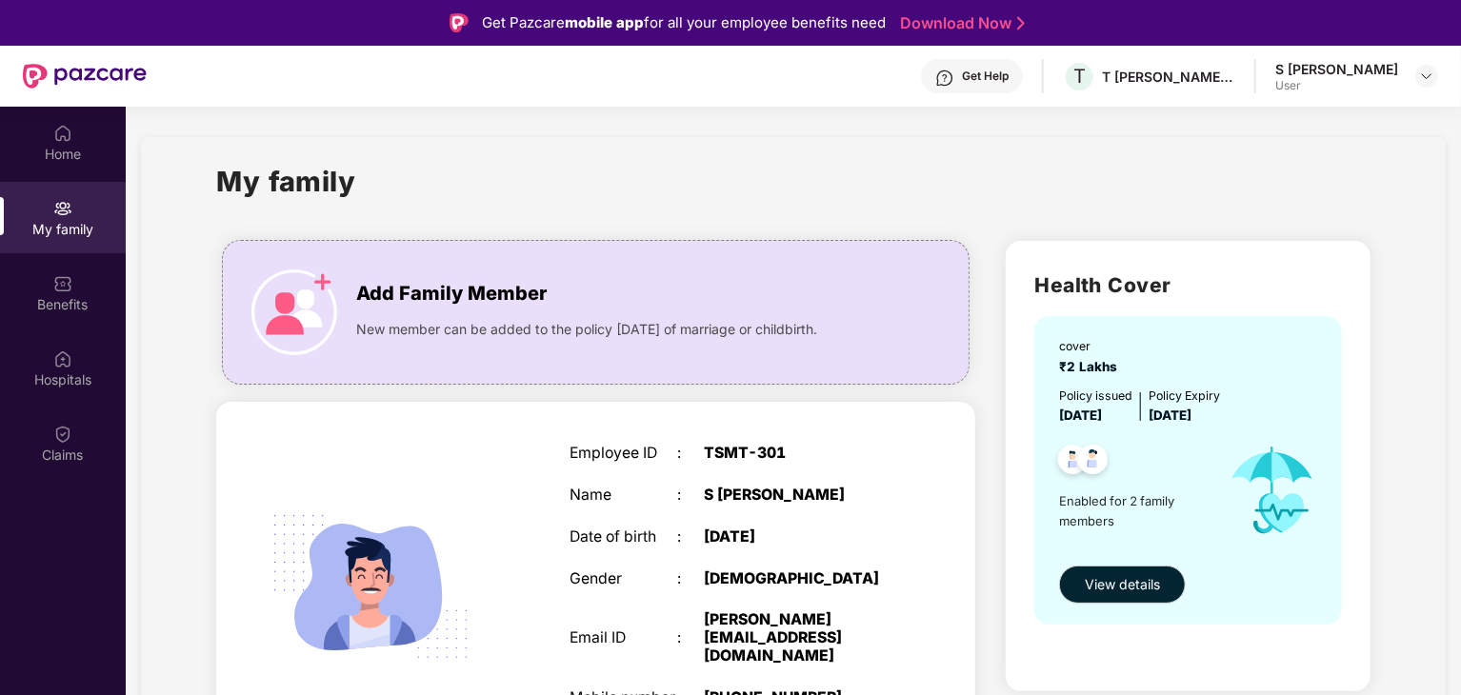
click at [789, 191] on div "My family" at bounding box center [793, 193] width 1154 height 66
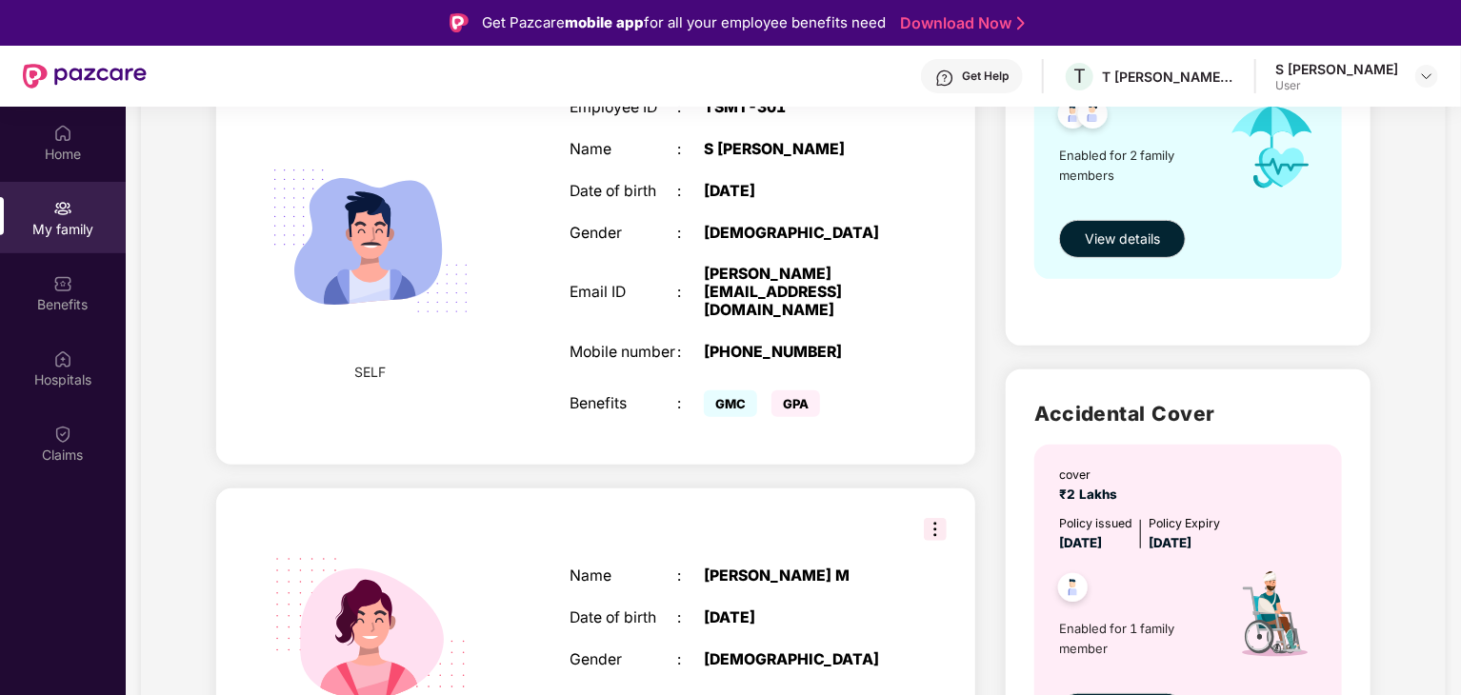
scroll to position [440, 0]
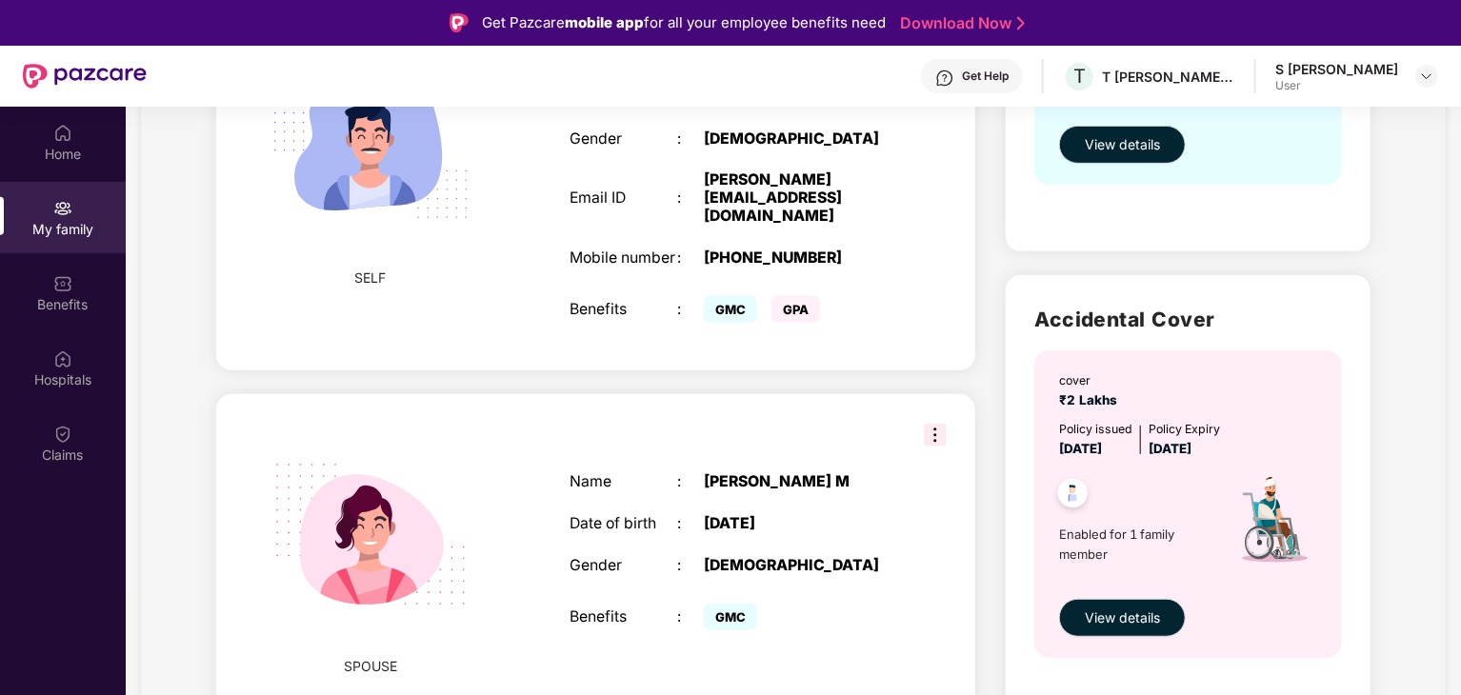
click at [688, 449] on div "Name : Shruthi M Date of birth : 31 Jan 1974 Gender : FEMALE Benefits : GMC" at bounding box center [730, 553] width 361 height 209
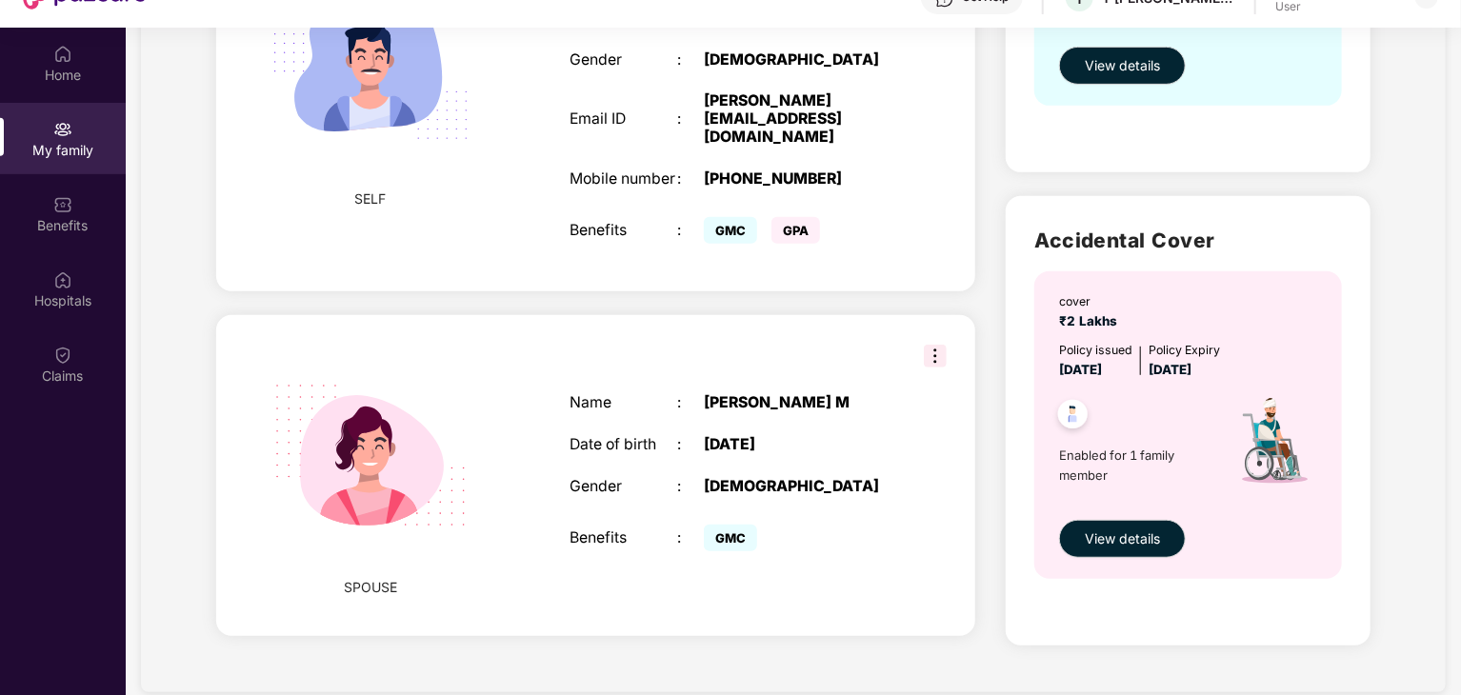
scroll to position [80, 0]
drag, startPoint x: 668, startPoint y: 307, endPoint x: 557, endPoint y: 333, distance: 113.6
click at [557, 369] on div "Name : Shruthi M Date of birth : 31 Jan 1974 Gender : FEMALE Benefits : GMC" at bounding box center [730, 473] width 361 height 209
click at [356, 442] on img at bounding box center [370, 454] width 242 height 242
click at [933, 344] on img at bounding box center [935, 355] width 23 height 23
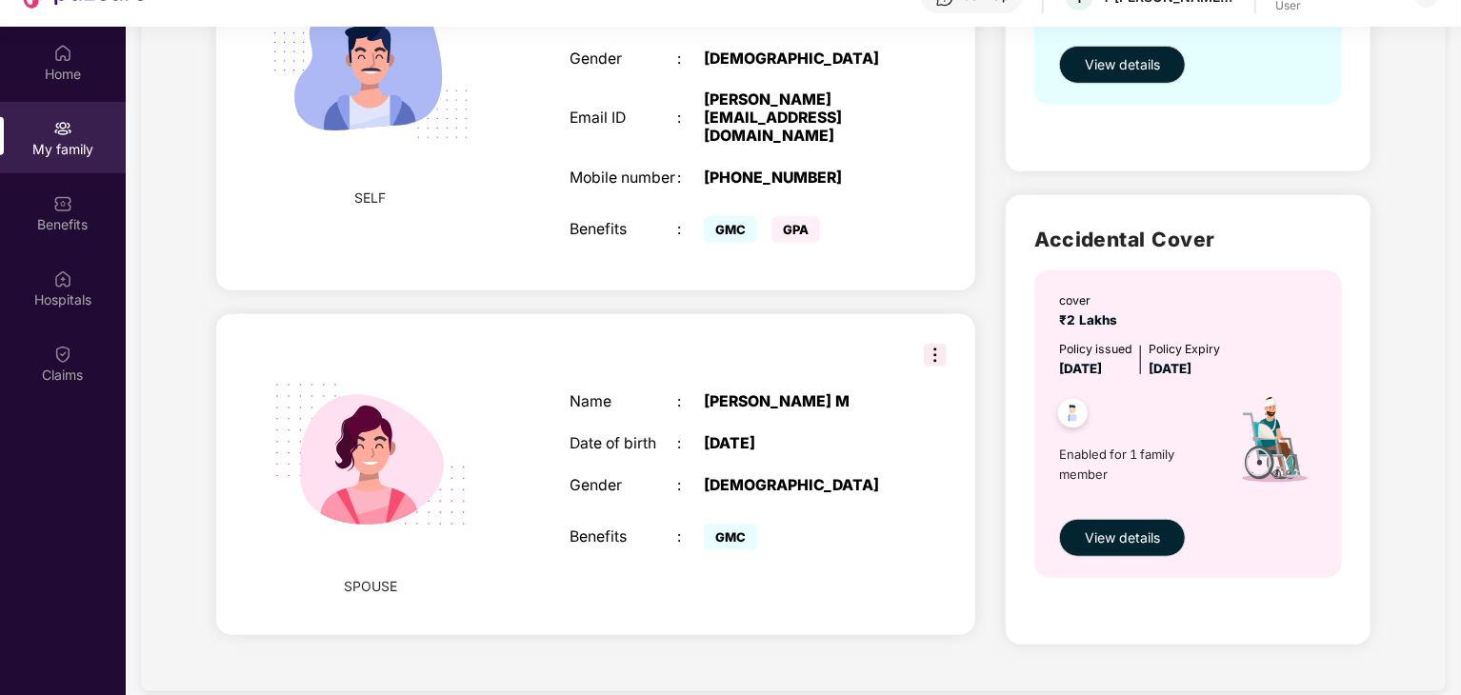
click at [785, 519] on div "GMC" at bounding box center [798, 537] width 189 height 37
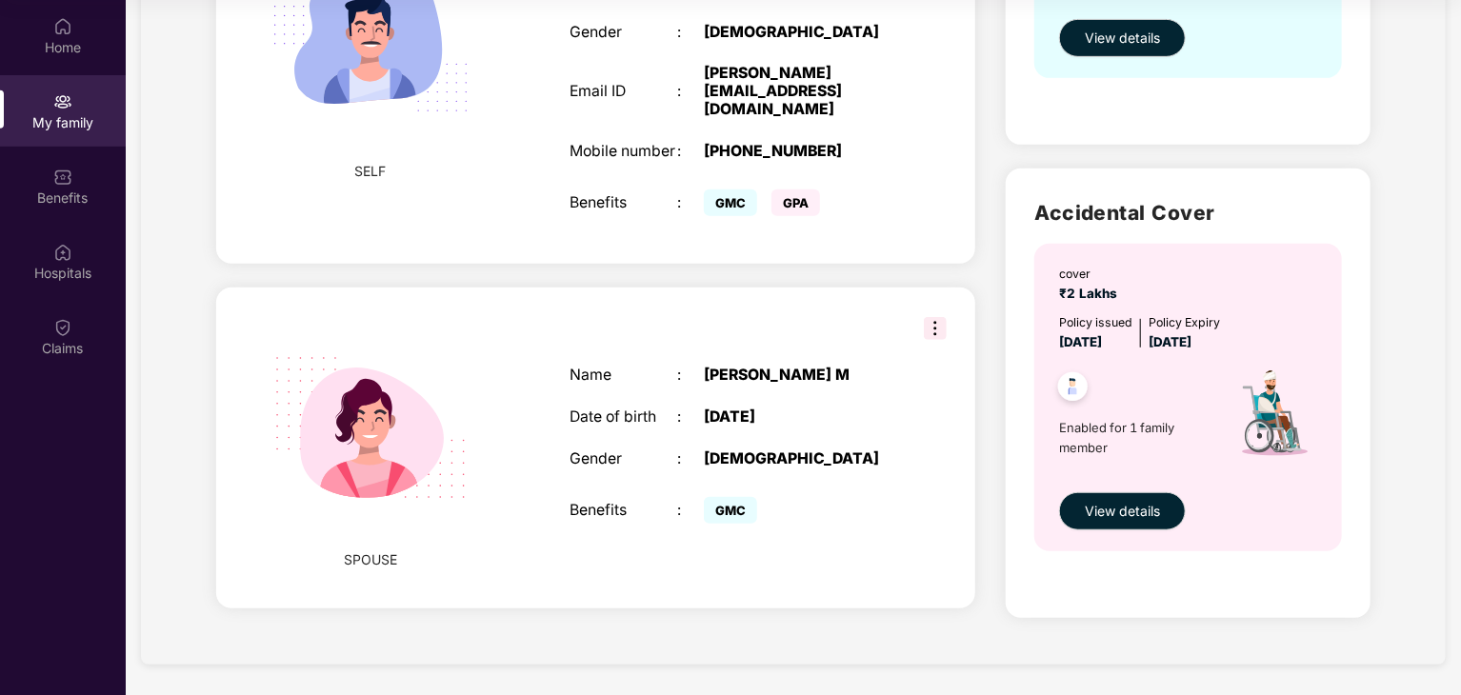
scroll to position [0, 0]
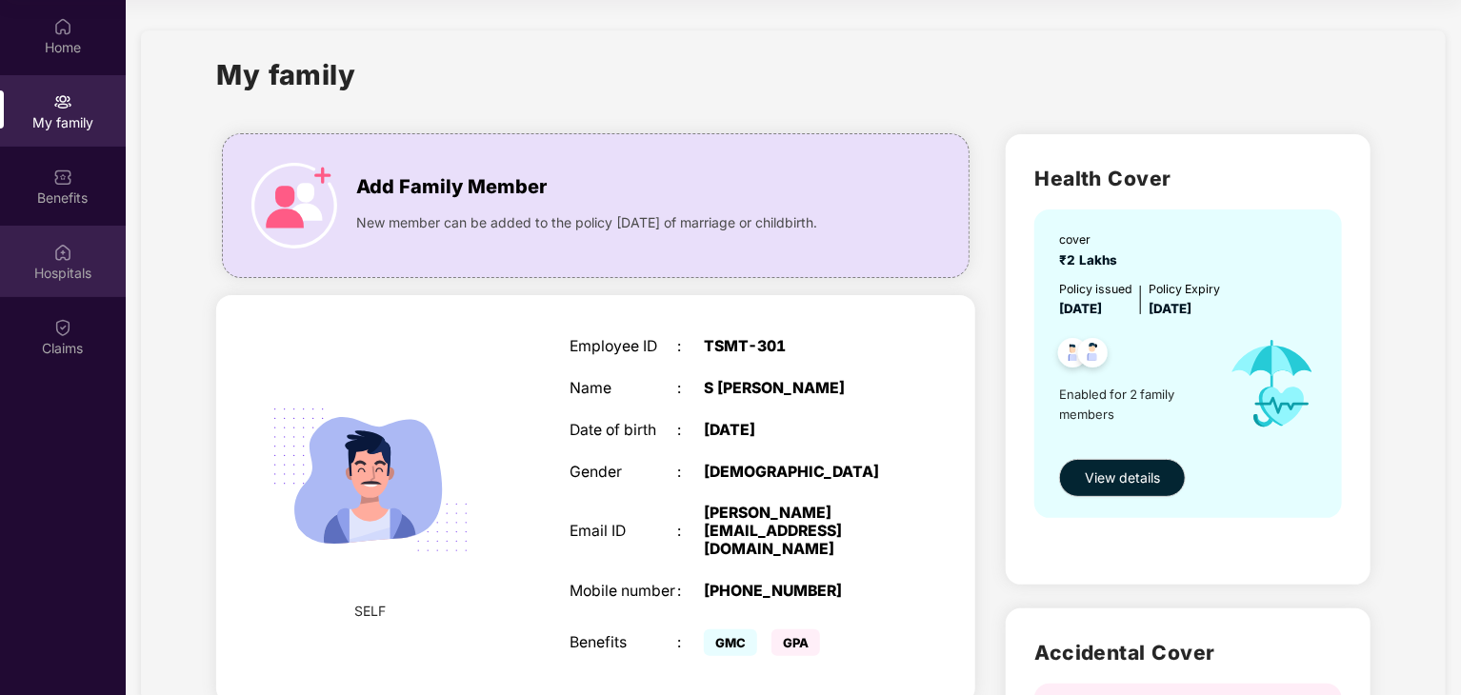
click at [61, 249] on img at bounding box center [62, 252] width 19 height 19
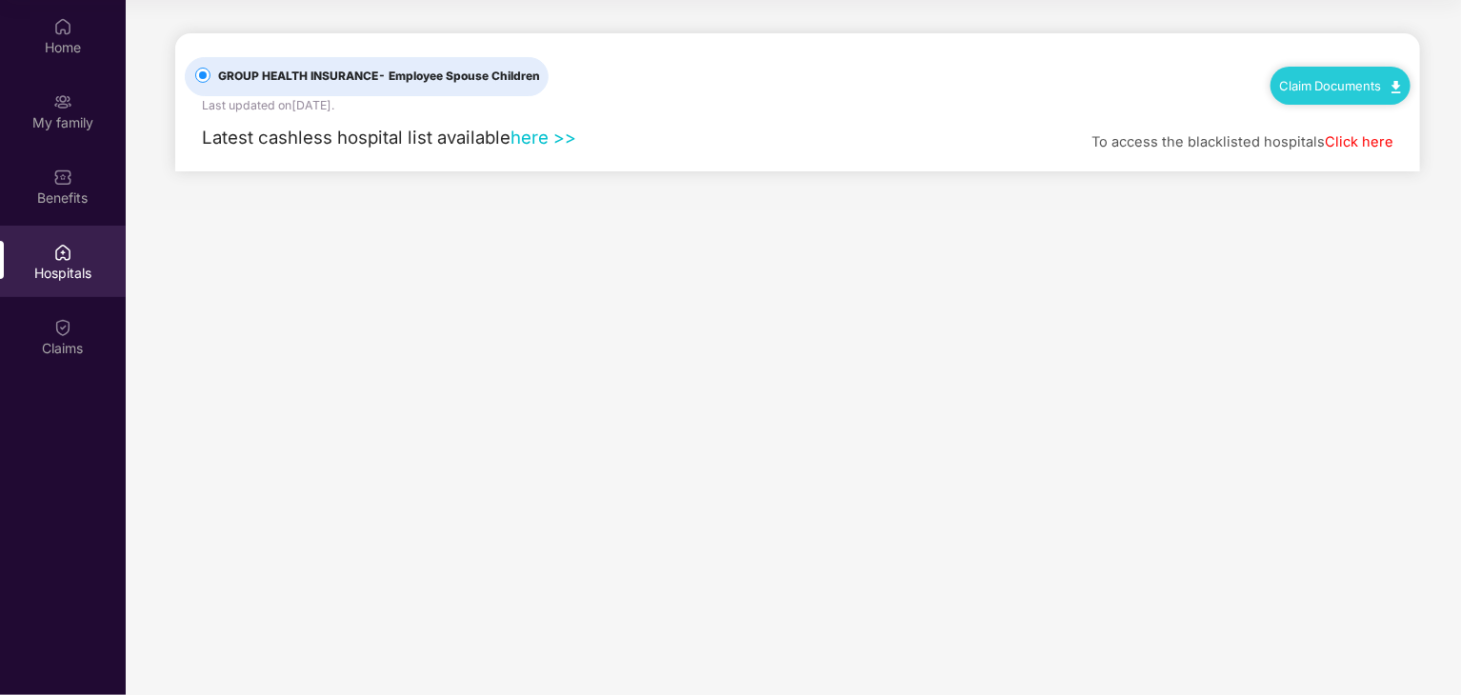
click at [532, 135] on link "here >>" at bounding box center [543, 137] width 66 height 21
click at [526, 142] on link "here >>" at bounding box center [543, 137] width 66 height 21
click at [52, 38] on div "Home" at bounding box center [63, 47] width 126 height 19
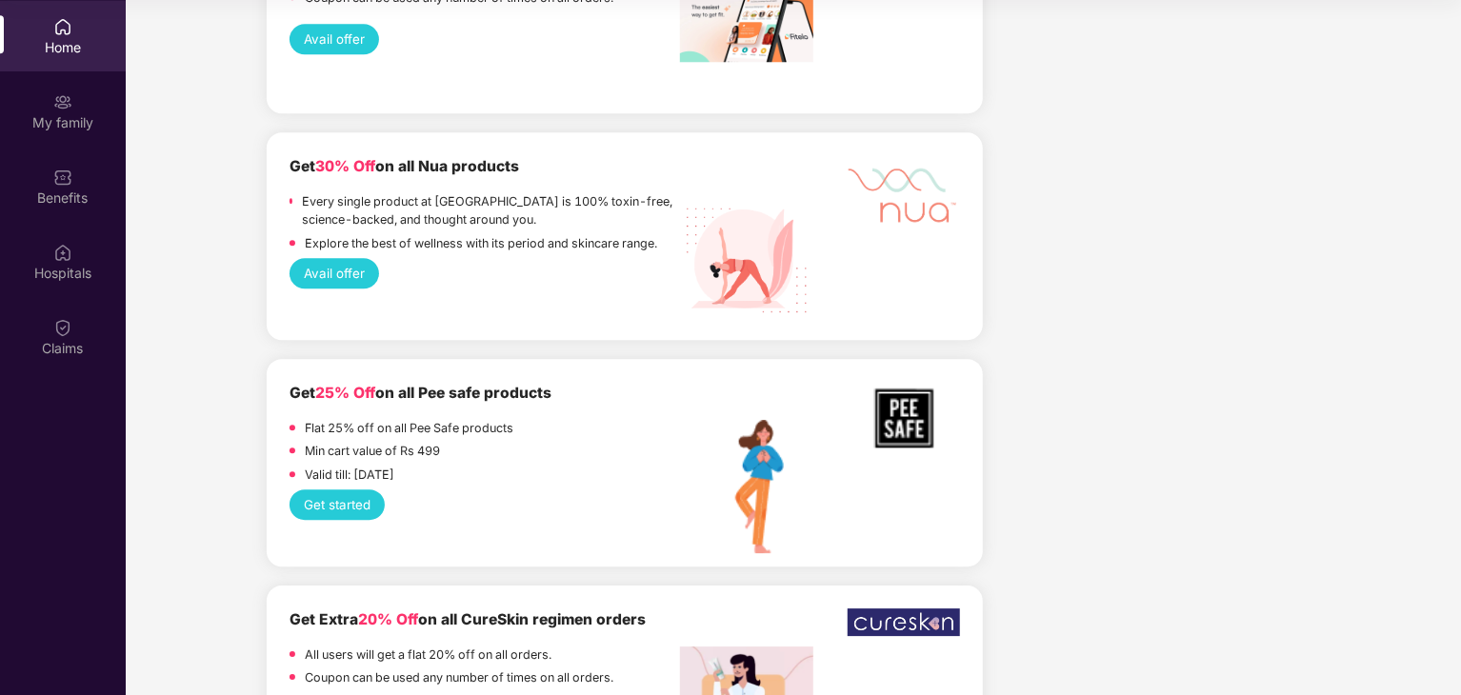
scroll to position [2632, 0]
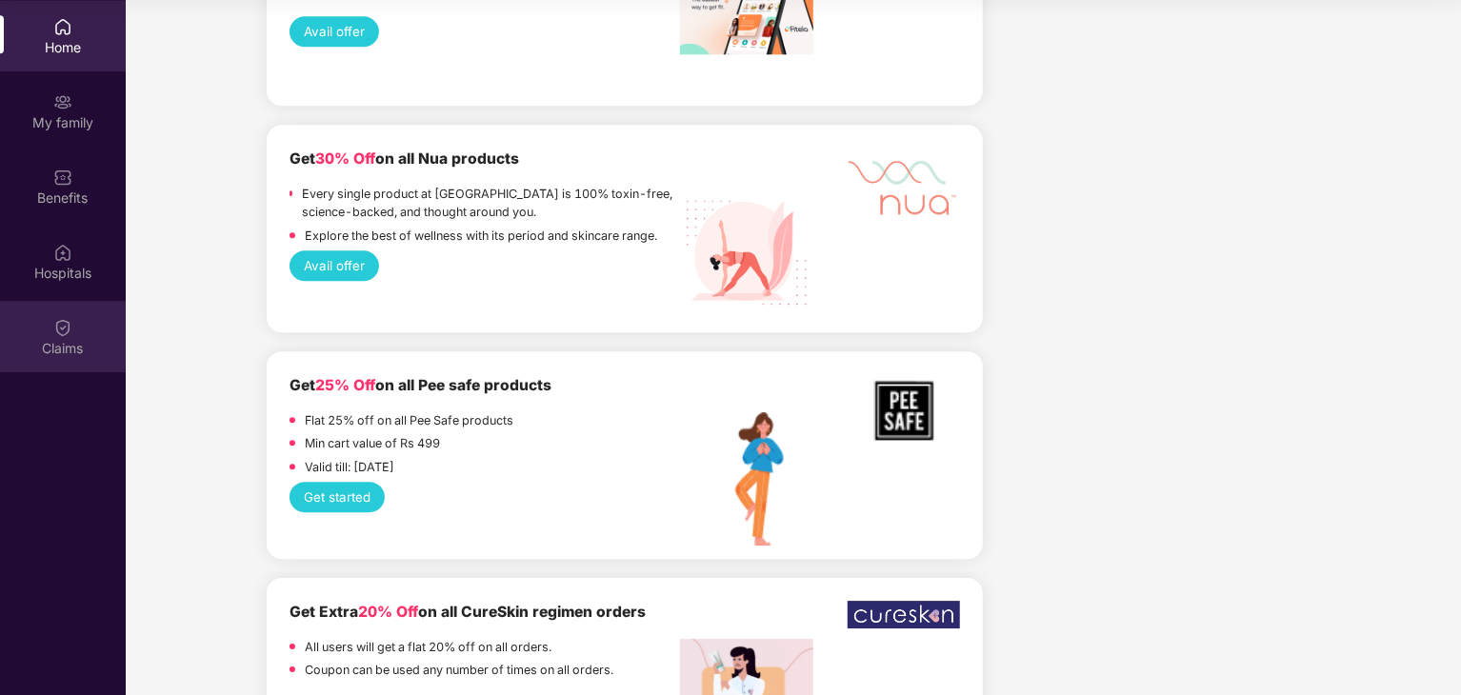
click at [67, 351] on div "Claims" at bounding box center [63, 348] width 126 height 19
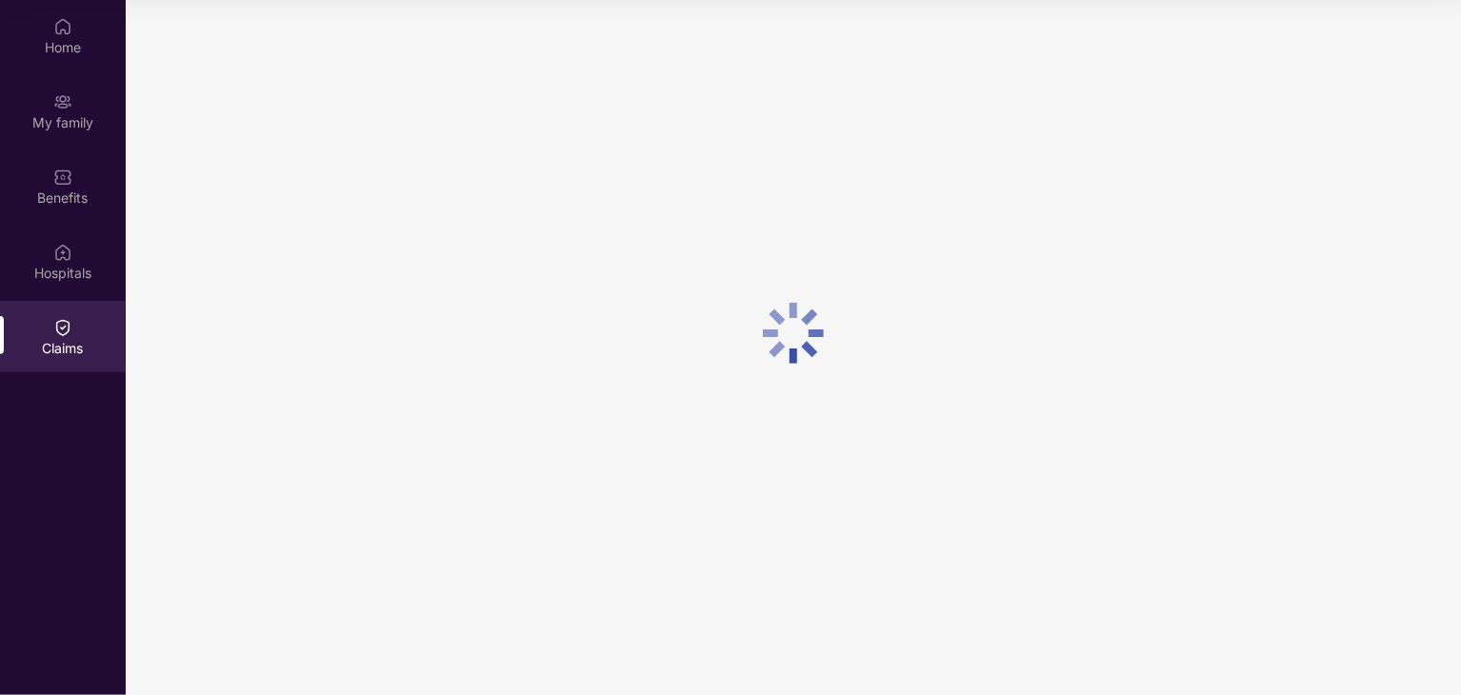
scroll to position [0, 0]
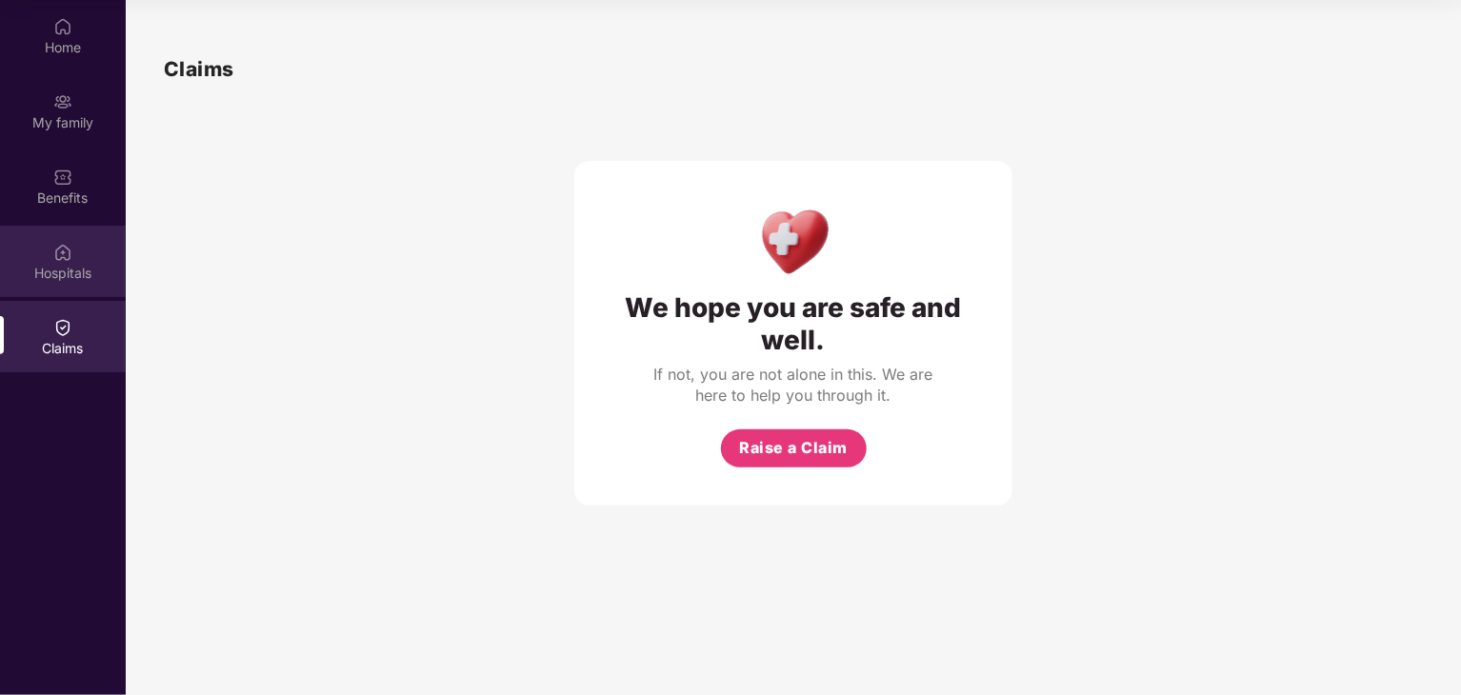
click at [63, 276] on div "Hospitals" at bounding box center [63, 273] width 126 height 19
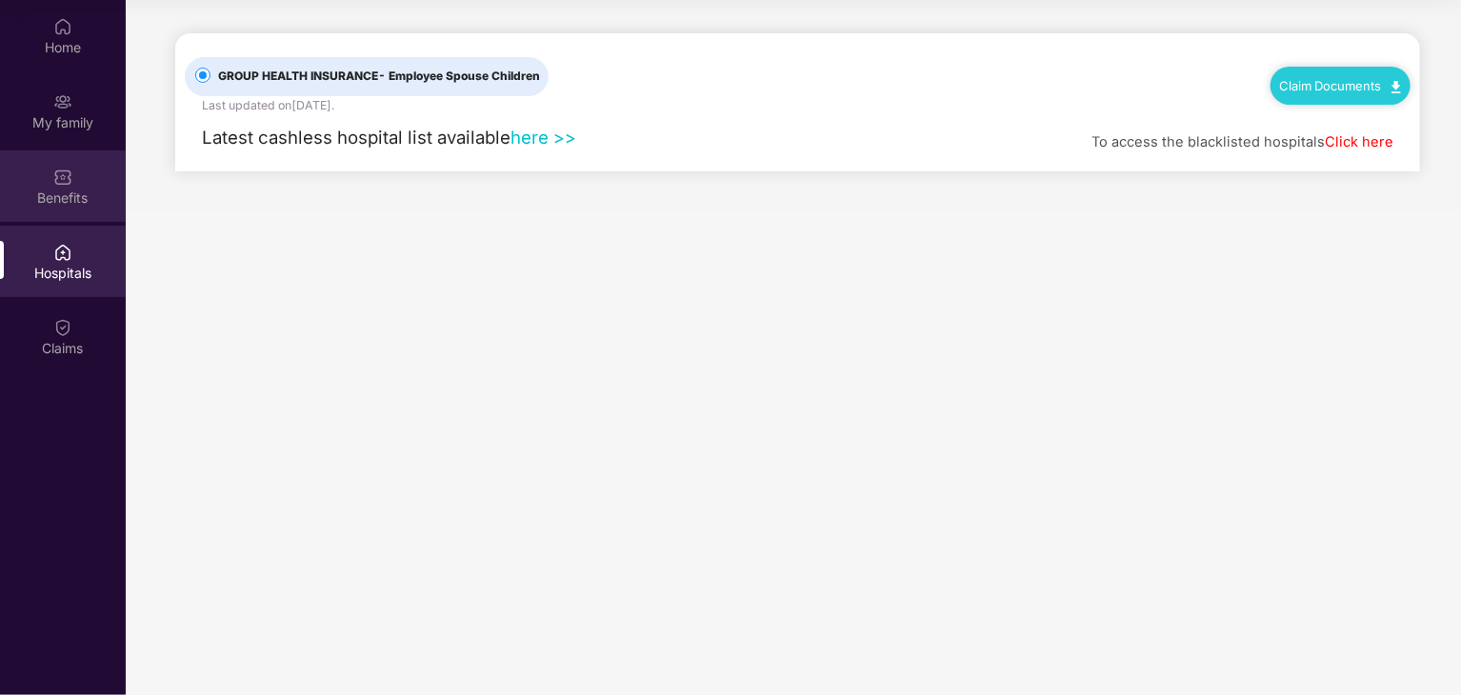
click at [85, 157] on div "Benefits" at bounding box center [63, 185] width 126 height 71
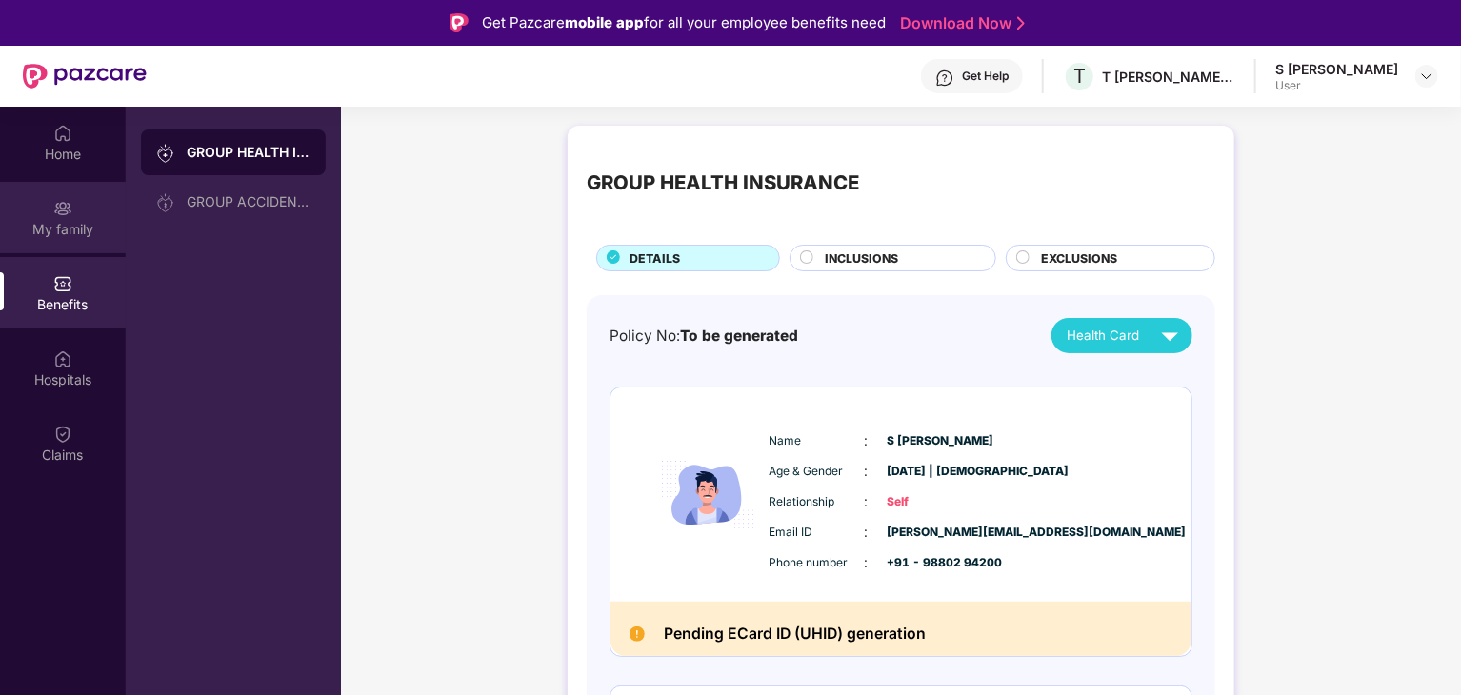
click at [40, 198] on div "My family" at bounding box center [63, 217] width 126 height 71
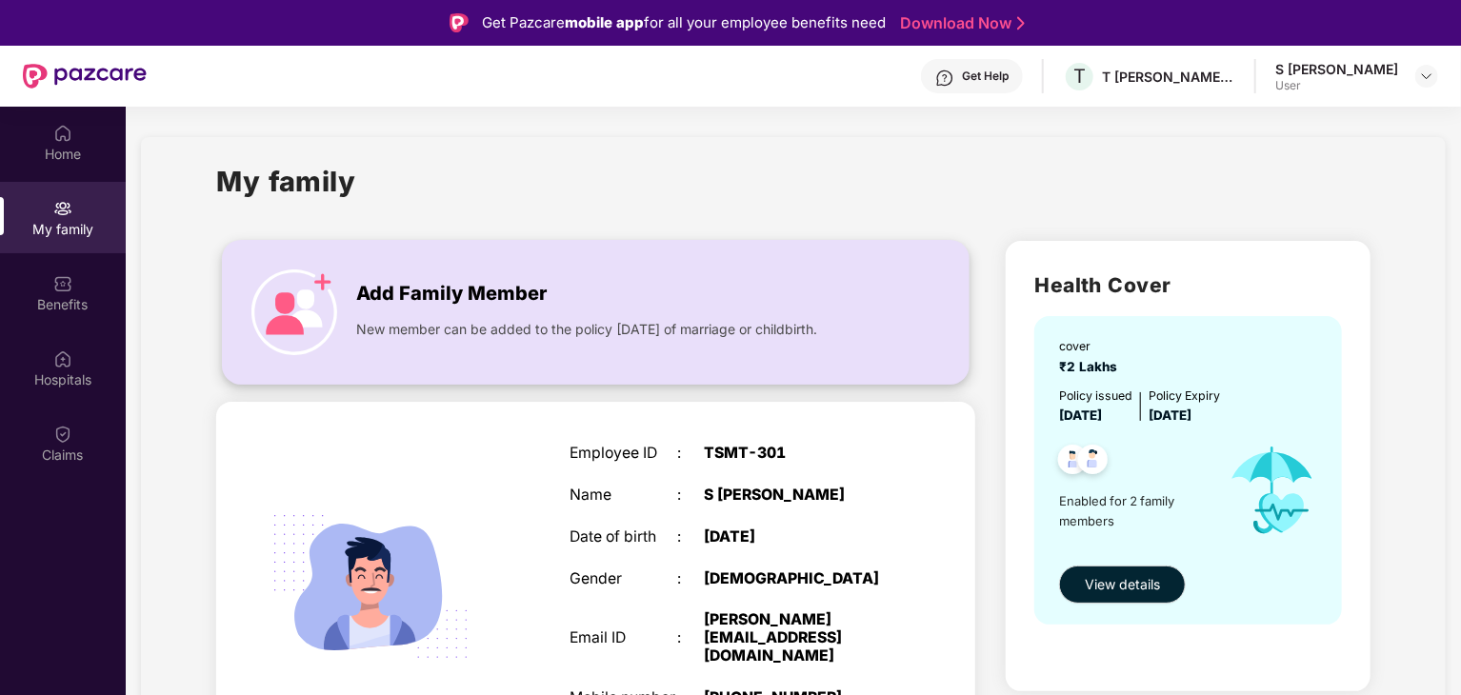
click at [266, 286] on img at bounding box center [294, 312] width 86 height 86
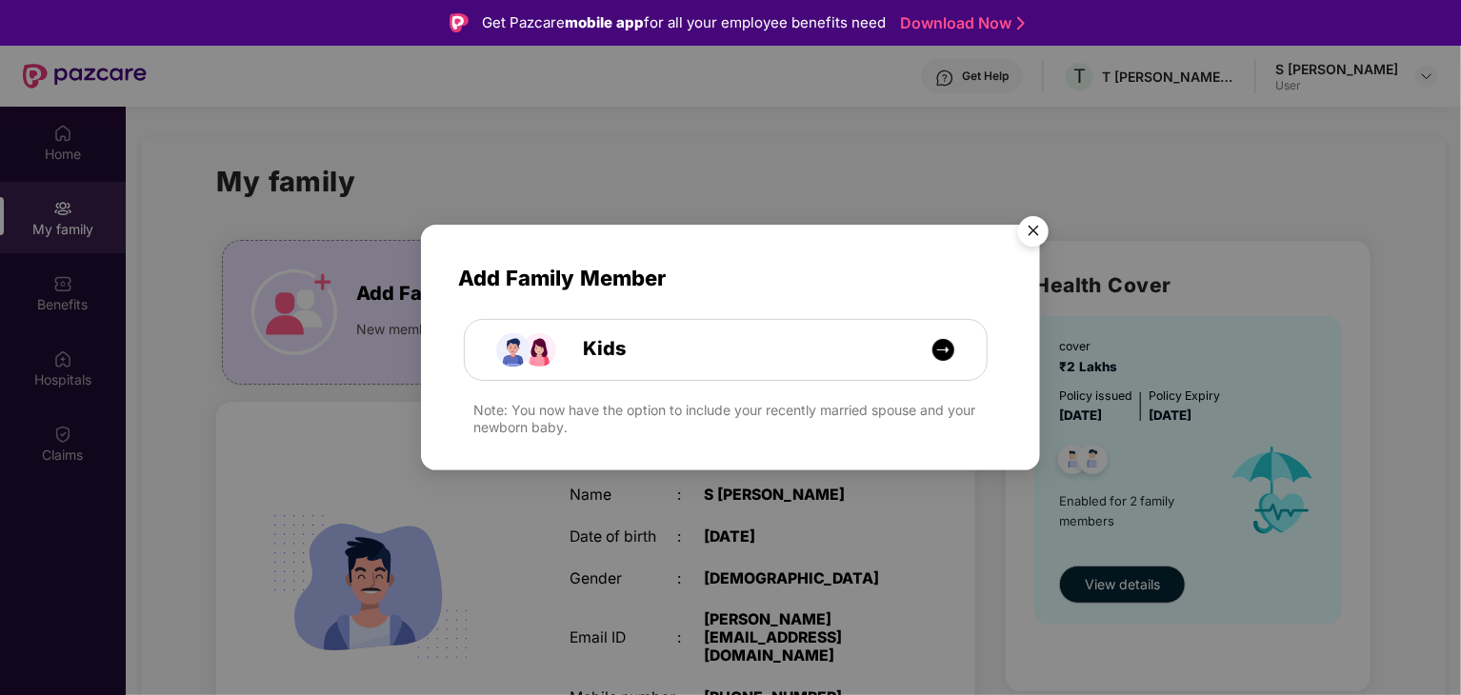
click at [1031, 233] on img "Close" at bounding box center [1033, 234] width 53 height 53
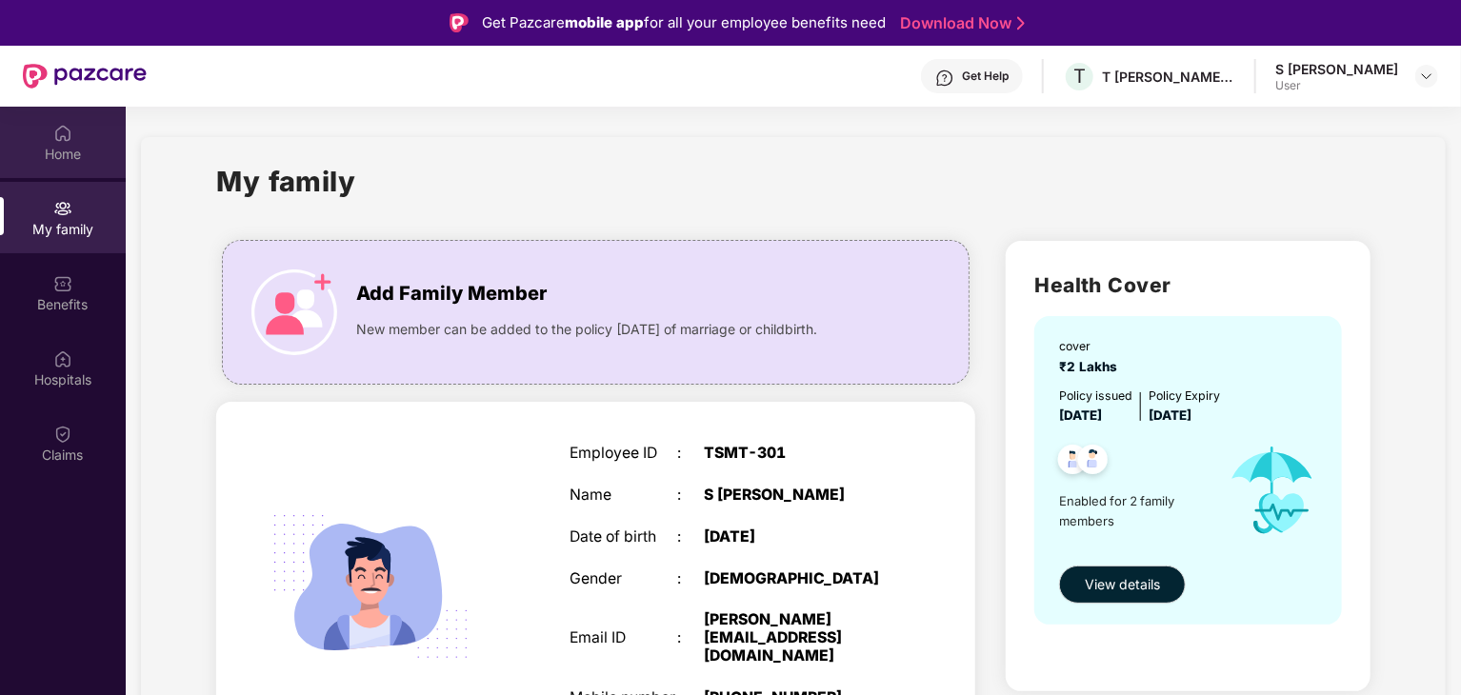
click at [61, 122] on div at bounding box center [62, 131] width 19 height 19
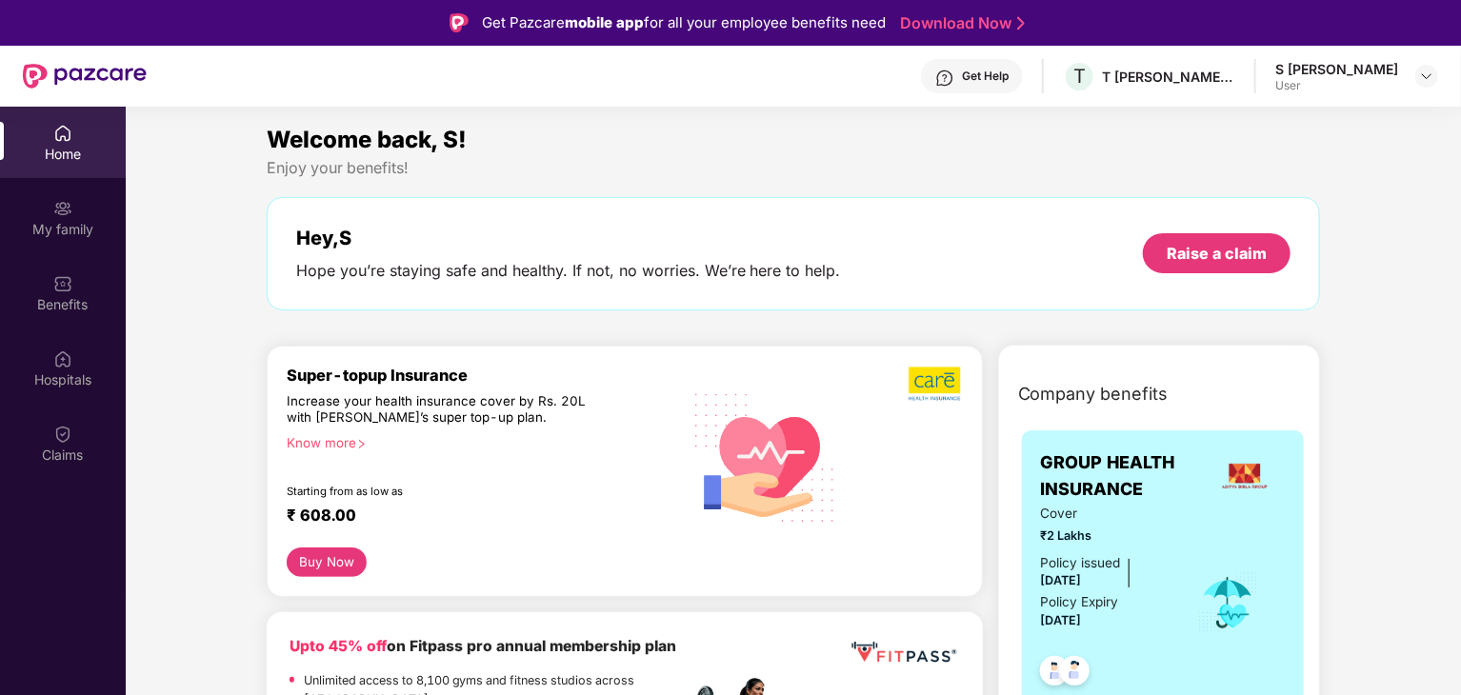
click at [540, 231] on div "Hey, S" at bounding box center [568, 238] width 545 height 23
